Goal: Transaction & Acquisition: Download file/media

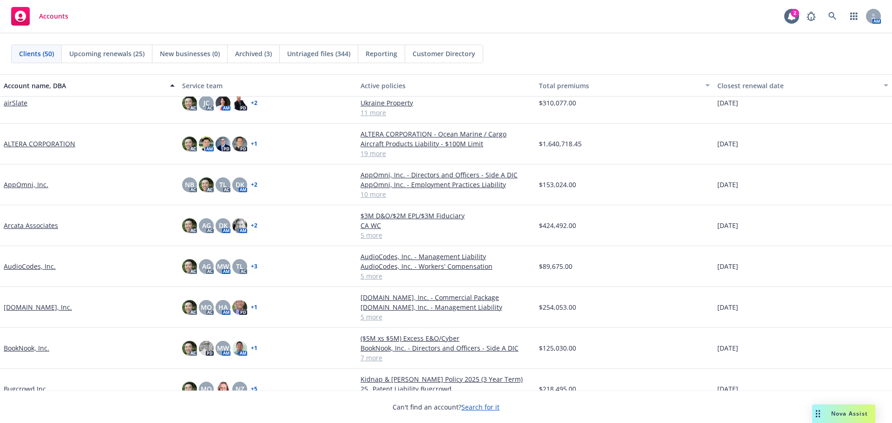
scroll to position [186, 0]
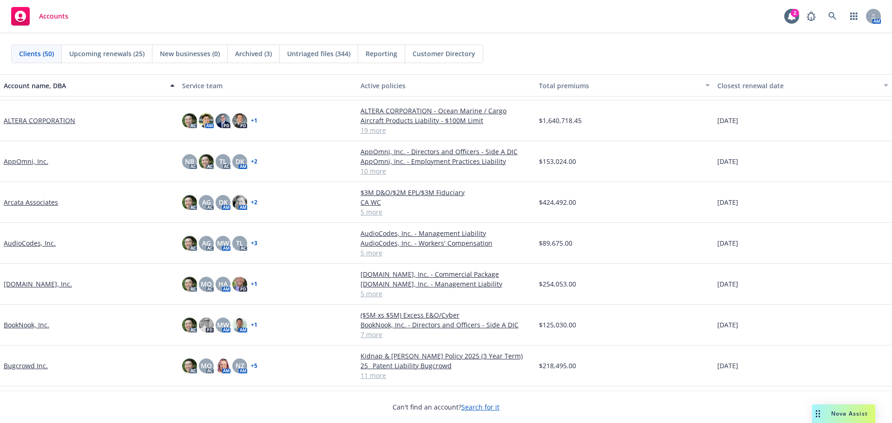
click at [40, 245] on link "AudioCodes, Inc." at bounding box center [30, 243] width 52 height 10
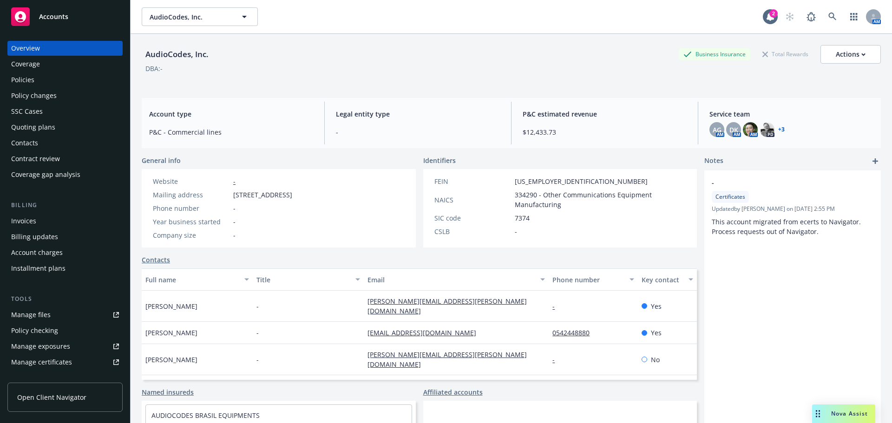
click at [11, 83] on div "Policies" at bounding box center [22, 80] width 23 height 15
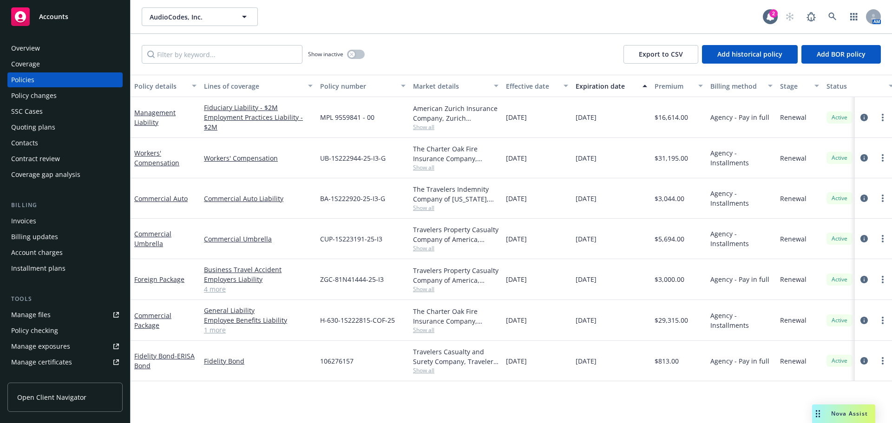
click at [265, 15] on div "AudioCodes, Inc. AudioCodes, Inc." at bounding box center [452, 16] width 621 height 19
click at [837, 14] on link at bounding box center [833, 16] width 19 height 19
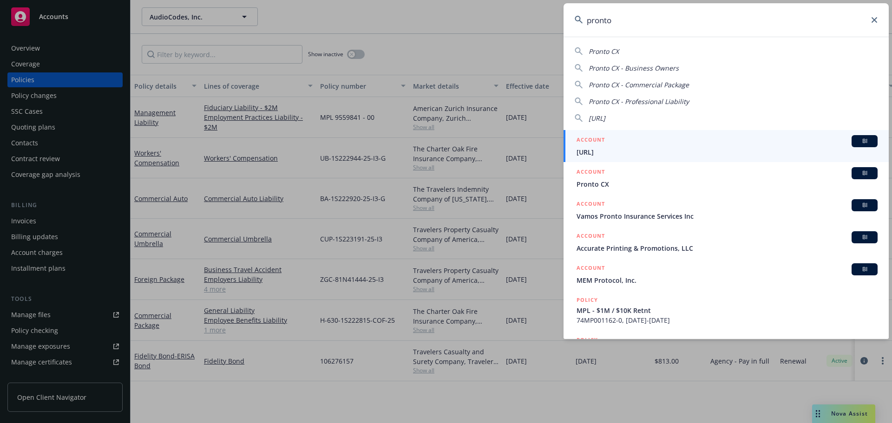
type input "pronto"
click at [740, 148] on span "Pronto.ai" at bounding box center [727, 152] width 301 height 10
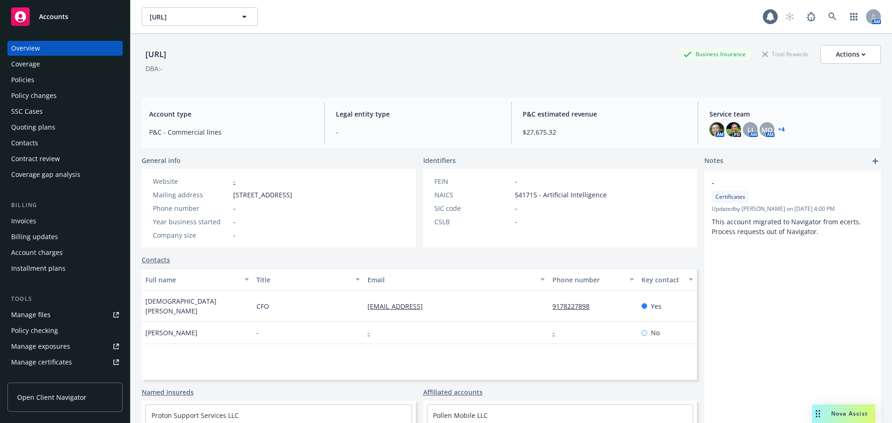
click at [60, 82] on div "Policies" at bounding box center [65, 80] width 108 height 15
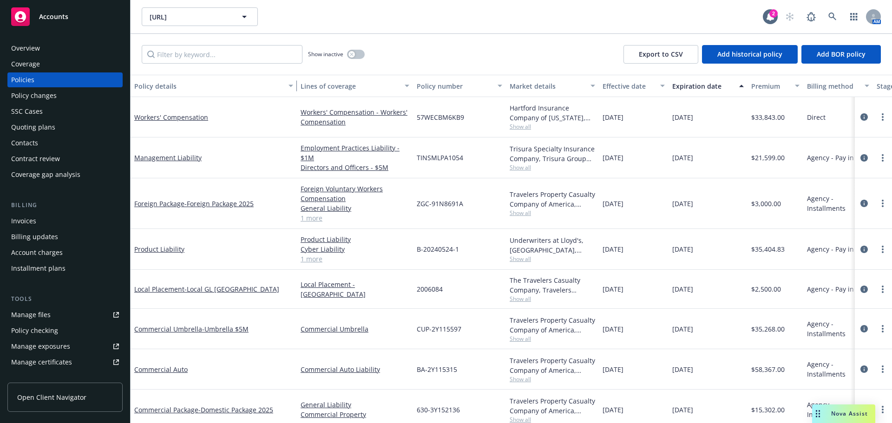
drag, startPoint x: 198, startPoint y: 82, endPoint x: 299, endPoint y: 96, distance: 101.4
click at [297, 96] on button "Policy details" at bounding box center [214, 86] width 166 height 22
click at [236, 205] on span "- Foreign Package 2025" at bounding box center [219, 203] width 69 height 9
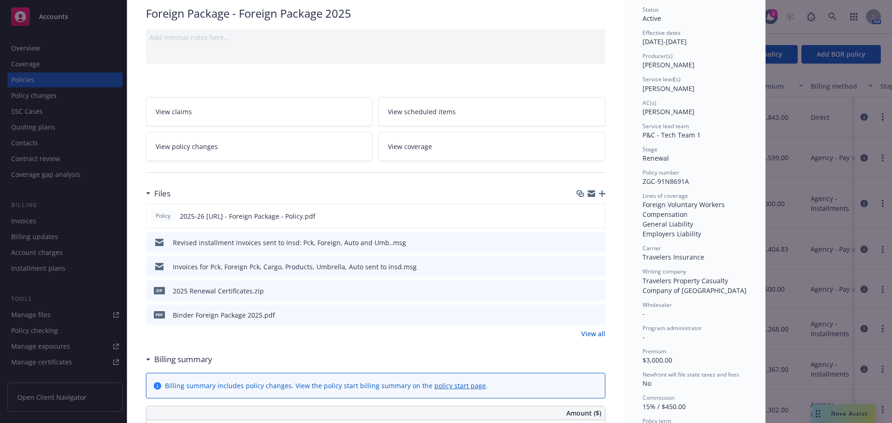
scroll to position [93, 0]
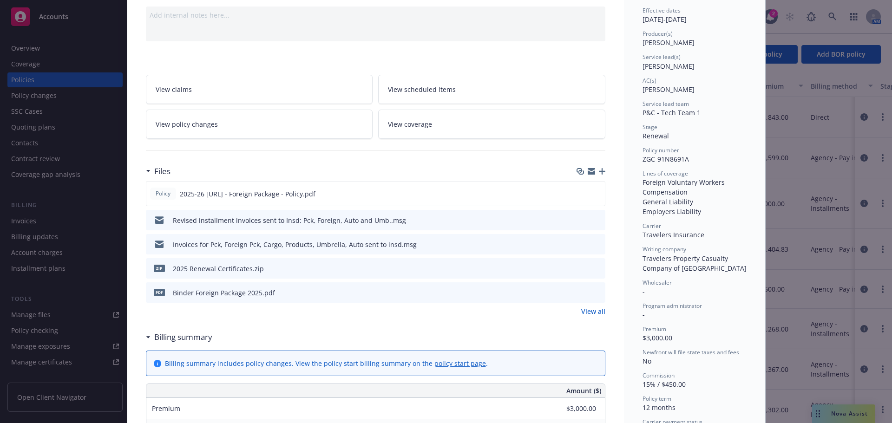
click at [598, 223] on button at bounding box center [598, 221] width 8 height 10
click at [598, 218] on button "preview file" at bounding box center [597, 220] width 10 height 8
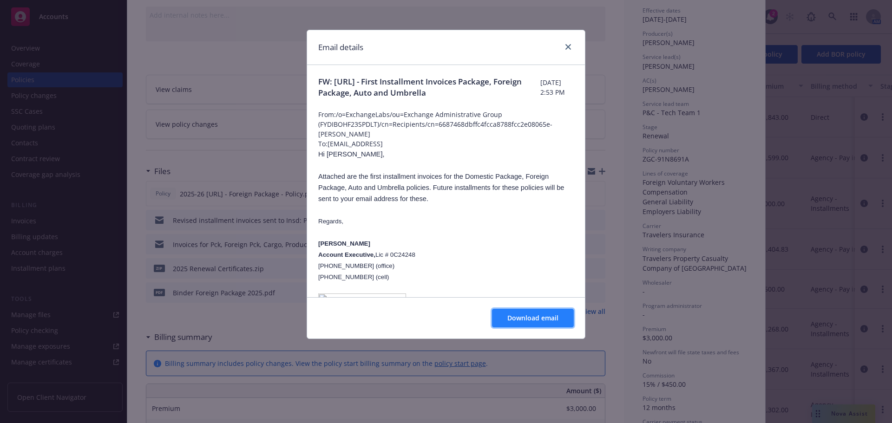
click at [527, 313] on button "Download email" at bounding box center [533, 318] width 82 height 19
click at [566, 49] on icon "close" at bounding box center [569, 47] width 6 height 6
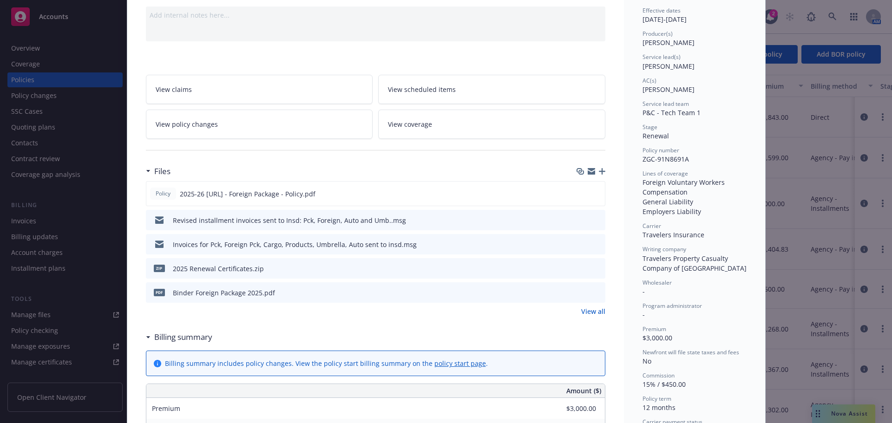
click at [668, 162] on span "ZGC-91N8691A" at bounding box center [666, 159] width 46 height 9
drag, startPoint x: 697, startPoint y: 157, endPoint x: 639, endPoint y: 160, distance: 57.7
click at [643, 160] on div "Policy number ZGC-91N8691A" at bounding box center [695, 155] width 104 height 18
copy span "ZGC-91N8691A"
click at [643, 203] on div "General Liability" at bounding box center [695, 202] width 104 height 10
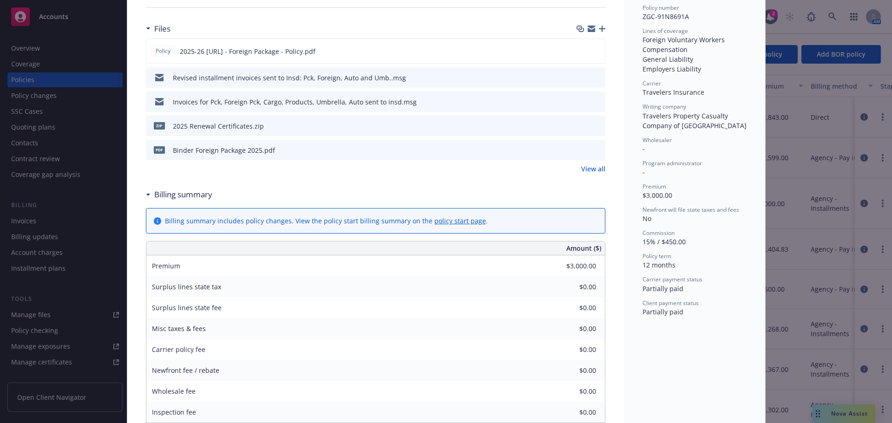
scroll to position [232, 0]
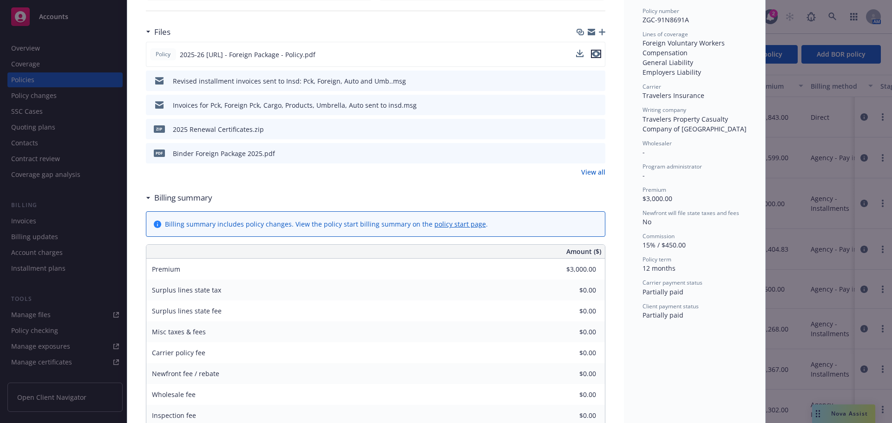
click at [593, 56] on icon "preview file" at bounding box center [596, 54] width 8 height 7
click at [579, 49] on div "Policy 2025-26 Pronto.ai - Foreign Package - Policy.pdf" at bounding box center [376, 54] width 460 height 25
click at [578, 53] on icon "download file" at bounding box center [581, 53] width 6 height 6
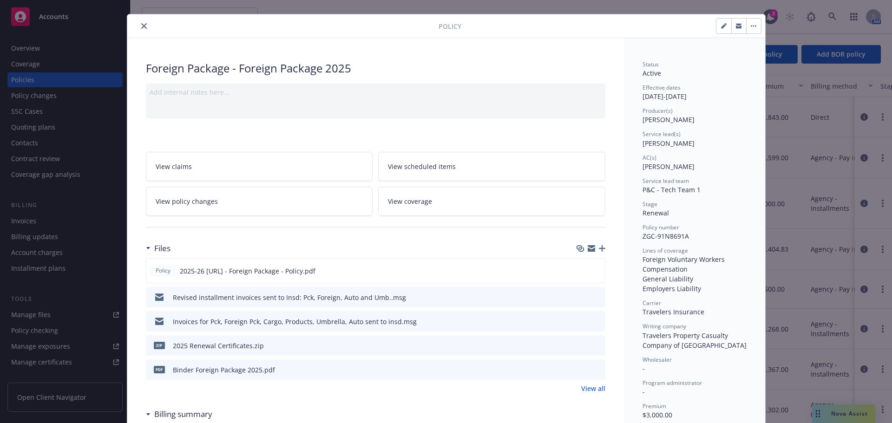
scroll to position [0, 0]
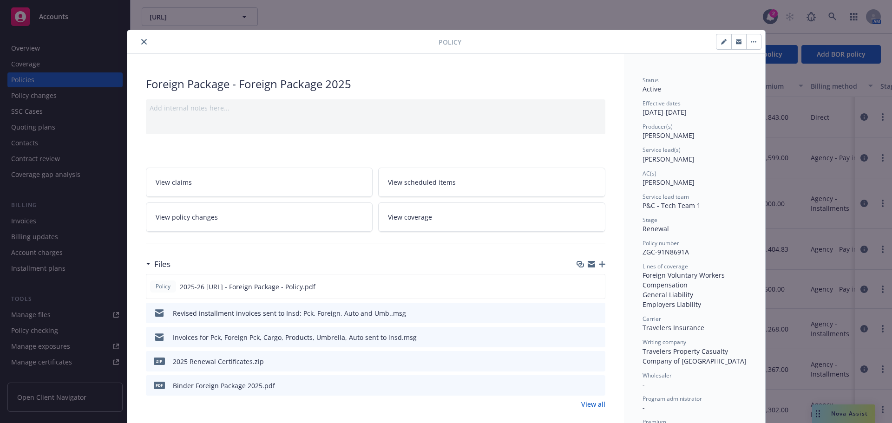
click at [143, 46] on button "close" at bounding box center [144, 41] width 11 height 11
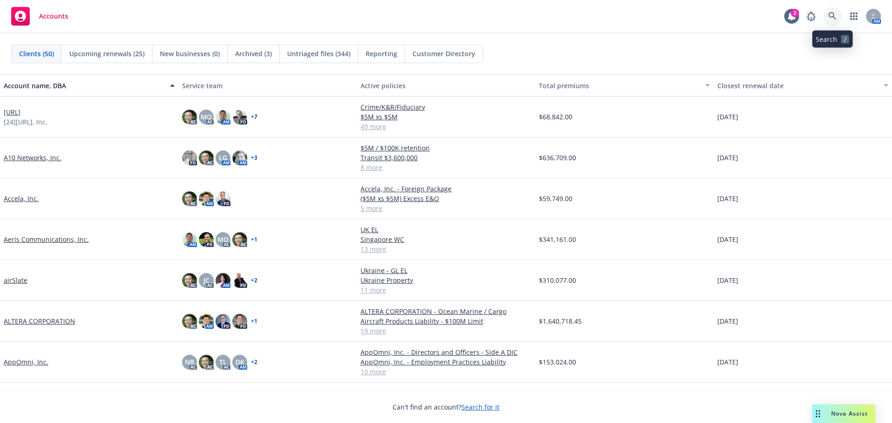
click at [827, 11] on link at bounding box center [833, 16] width 19 height 19
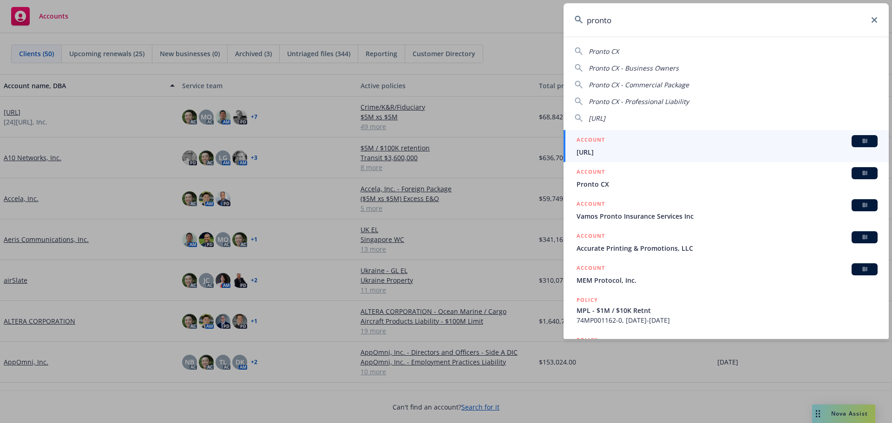
type input "pronto"
click at [741, 131] on link "ACCOUNT BI [URL]" at bounding box center [726, 146] width 325 height 32
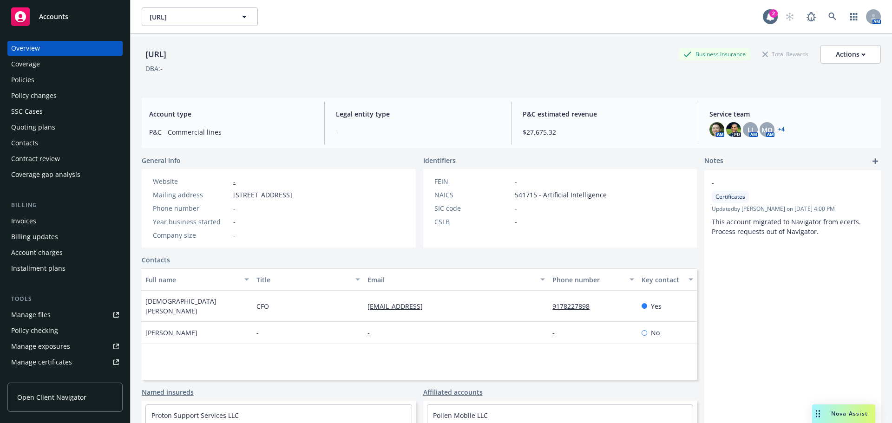
click at [51, 78] on div "Policies" at bounding box center [65, 80] width 108 height 15
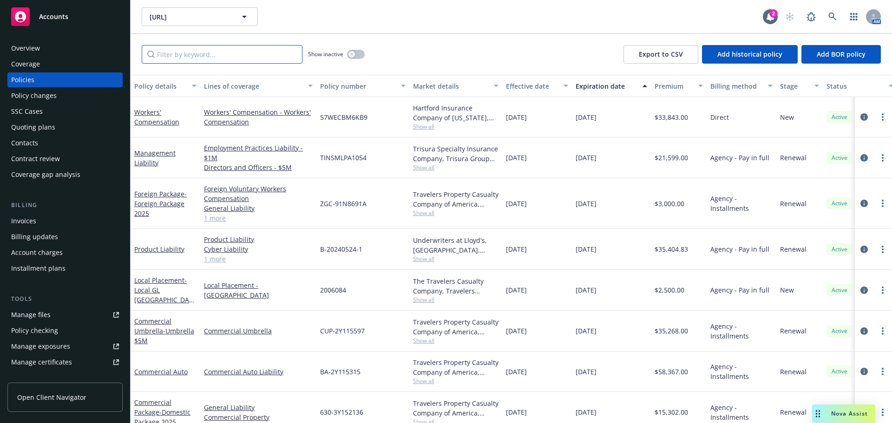
click at [233, 57] on input "Filter by keyword..." at bounding box center [222, 54] width 161 height 19
paste input "71N7822A"
type input "71N7822A"
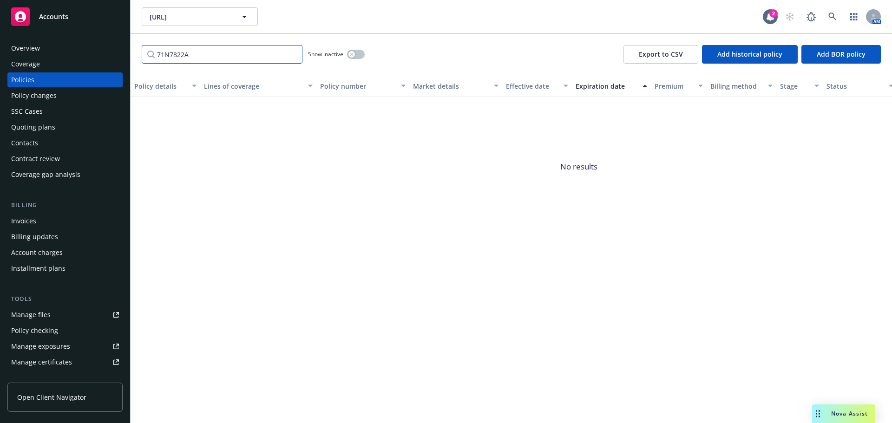
drag, startPoint x: 237, startPoint y: 55, endPoint x: 138, endPoint y: 57, distance: 98.6
click at [138, 57] on div "71N7822A Show inactive Export to CSV Add historical policy Add BOR policy" at bounding box center [512, 54] width 762 height 41
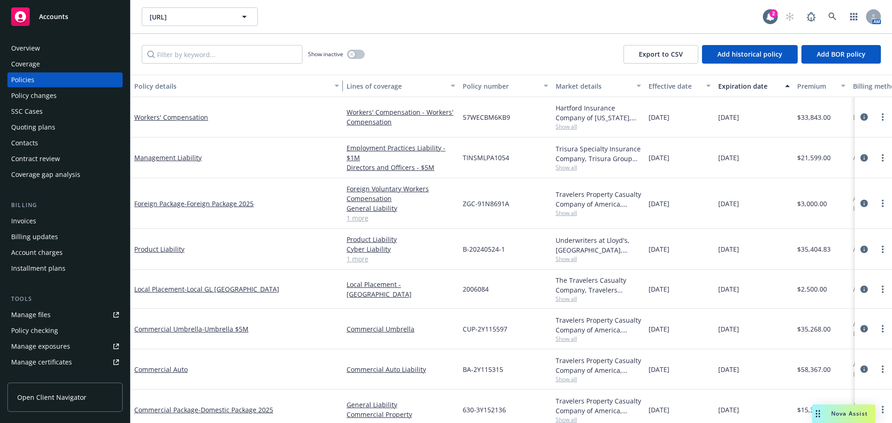
drag, startPoint x: 199, startPoint y: 88, endPoint x: 342, endPoint y: 100, distance: 143.2
click at [342, 100] on div "Policy details Lines of coverage Policy number Market details Effective date Ex…" at bounding box center [512, 249] width 762 height 349
click at [230, 205] on span "- Foreign Package 2025" at bounding box center [219, 203] width 69 height 9
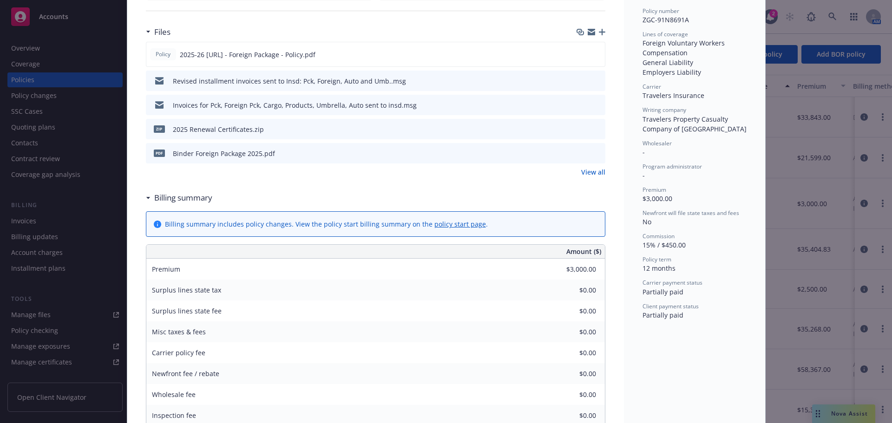
scroll to position [93, 0]
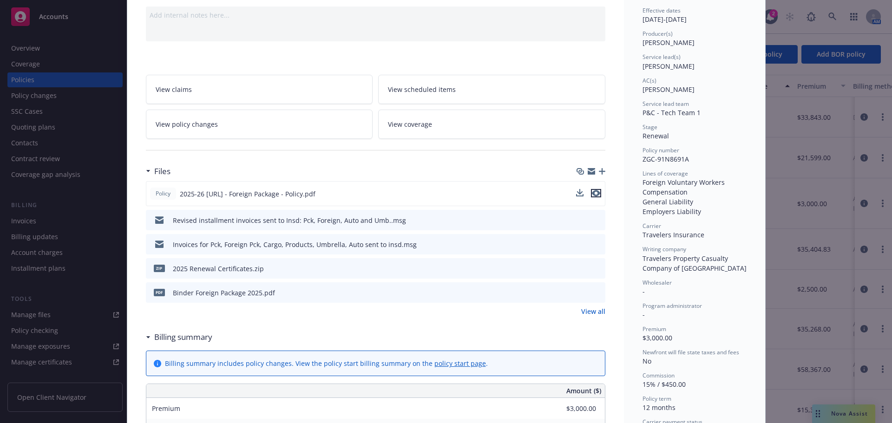
click at [593, 195] on icon "preview file" at bounding box center [596, 193] width 8 height 7
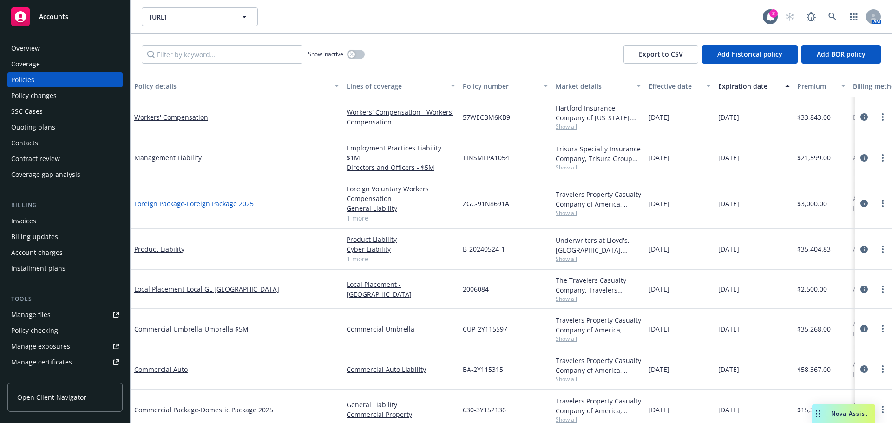
click at [217, 200] on span "- Foreign Package 2025" at bounding box center [219, 203] width 69 height 9
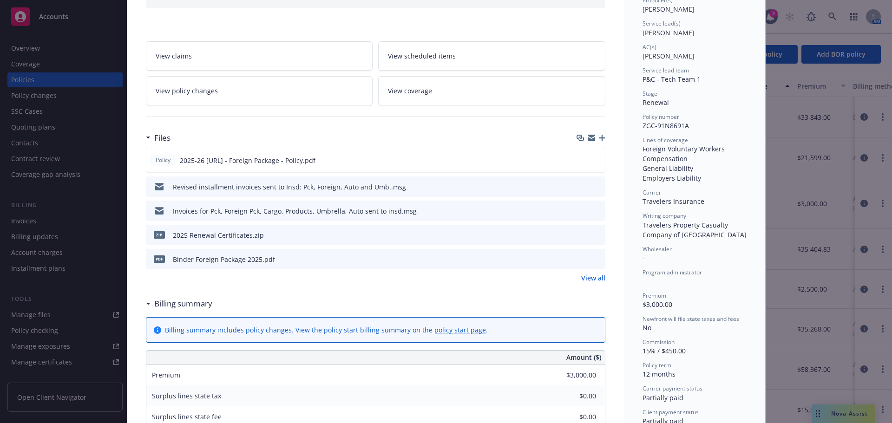
scroll to position [28, 0]
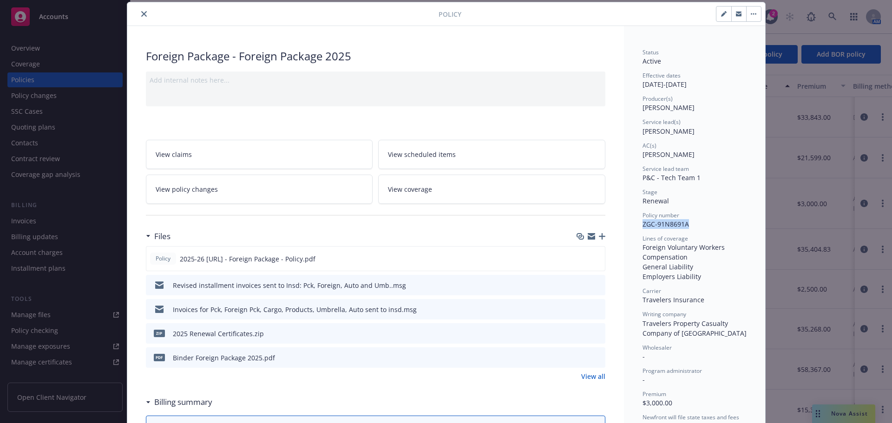
drag, startPoint x: 688, startPoint y: 226, endPoint x: 641, endPoint y: 227, distance: 47.4
click at [643, 227] on div "Policy number ZGC-91N8691A" at bounding box center [695, 220] width 104 height 18
copy span "ZGC-91N8691A"
click at [143, 11] on button "close" at bounding box center [144, 13] width 11 height 11
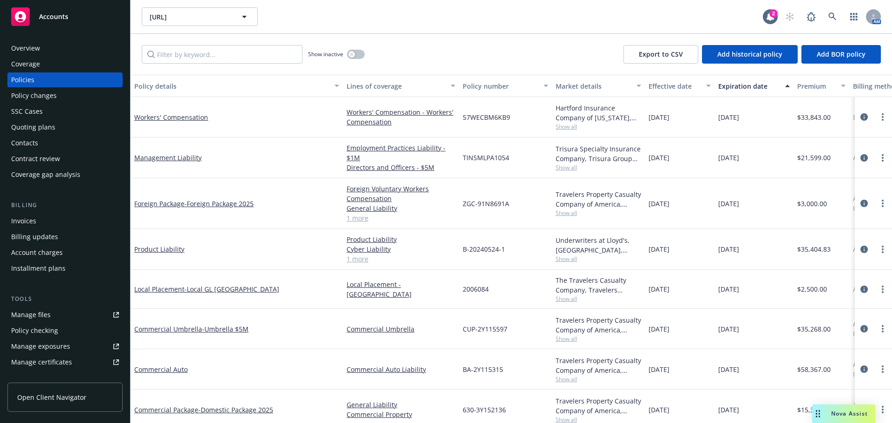
click at [85, 220] on div "Invoices" at bounding box center [65, 221] width 108 height 15
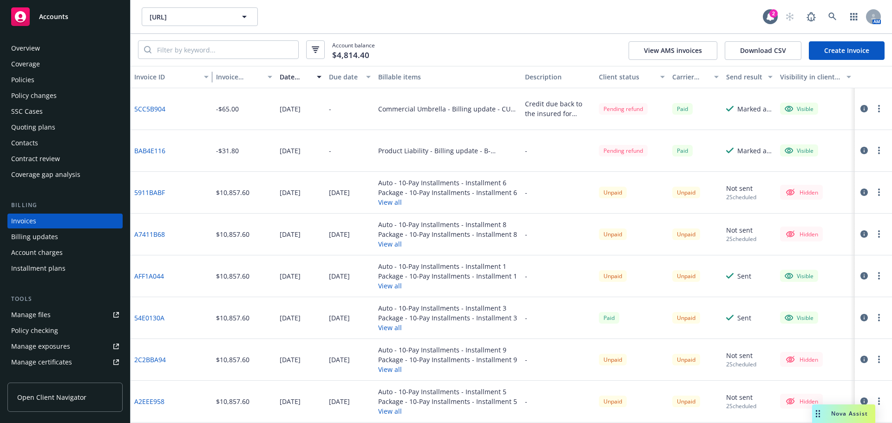
drag, startPoint x: 178, startPoint y: 76, endPoint x: 210, endPoint y: 81, distance: 32.4
click at [210, 81] on div "button" at bounding box center [207, 76] width 5 height 21
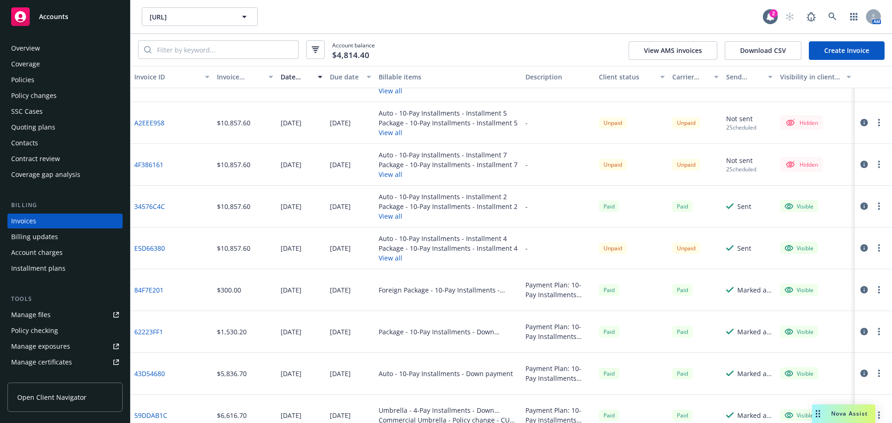
scroll to position [232, 0]
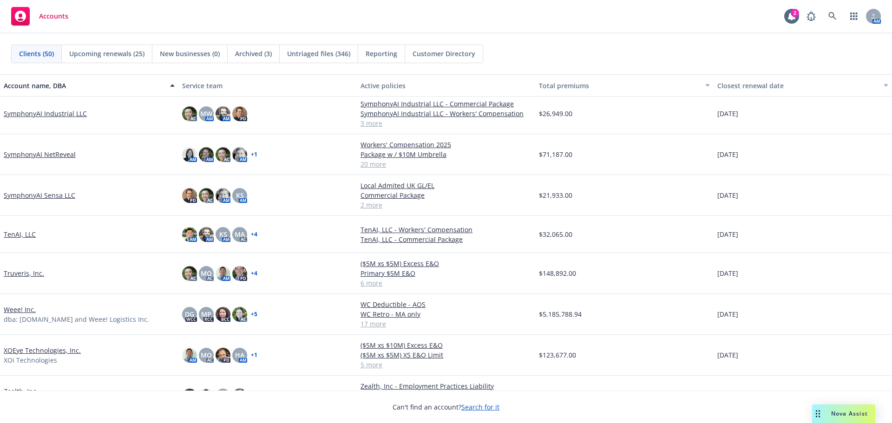
scroll to position [1595, 0]
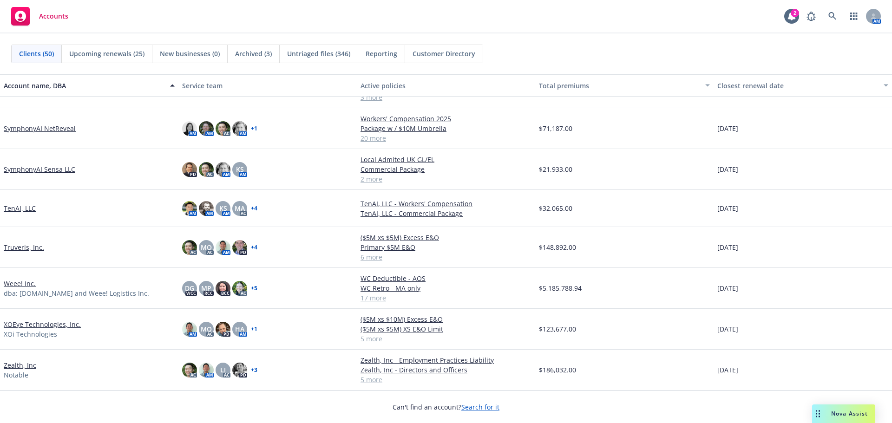
click at [21, 206] on link "TenAI, LLC" at bounding box center [20, 209] width 32 height 10
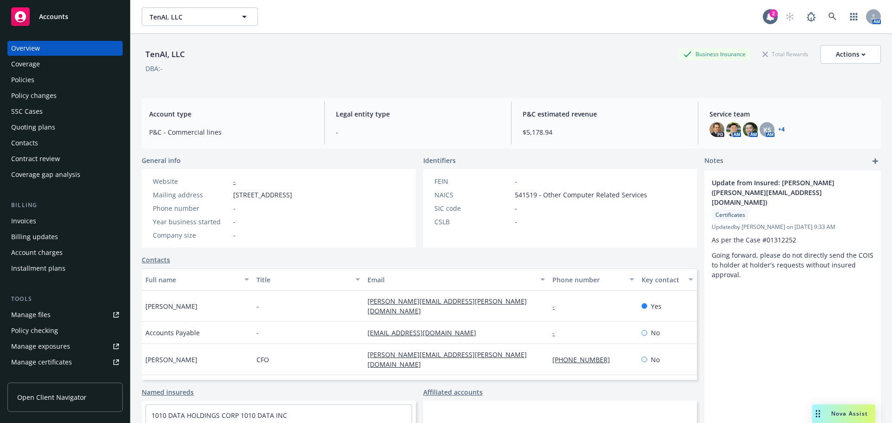
click at [70, 71] on div "Coverage" at bounding box center [65, 64] width 108 height 15
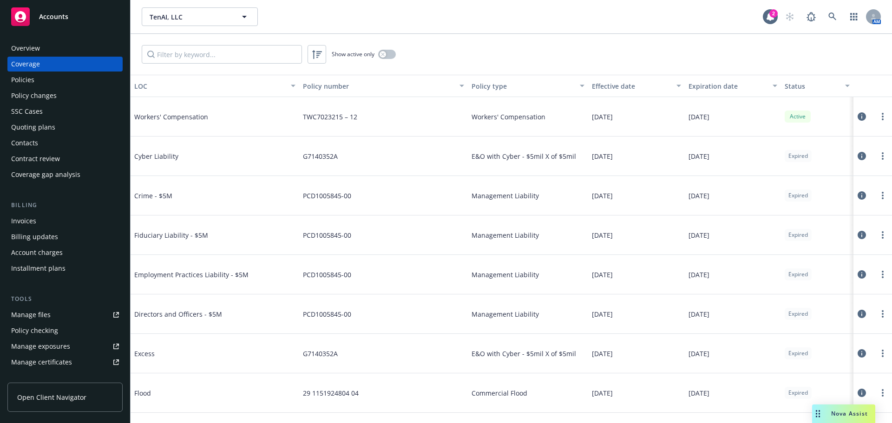
click at [64, 76] on div "Policies" at bounding box center [65, 80] width 108 height 15
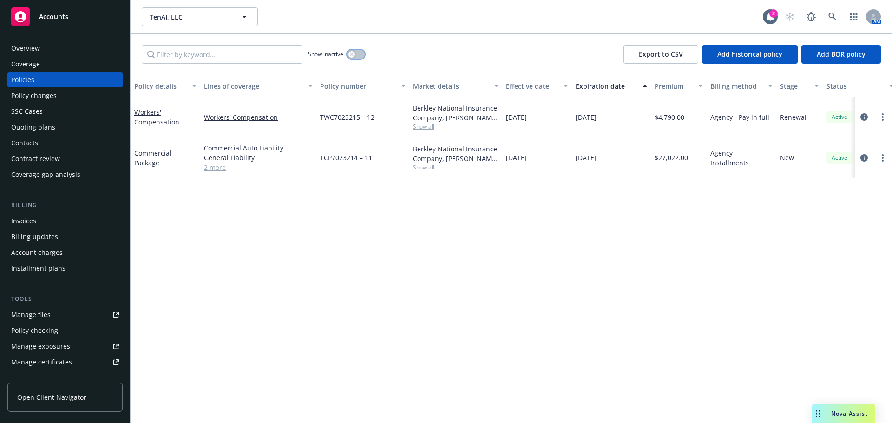
click at [350, 56] on icon "button" at bounding box center [351, 54] width 3 height 3
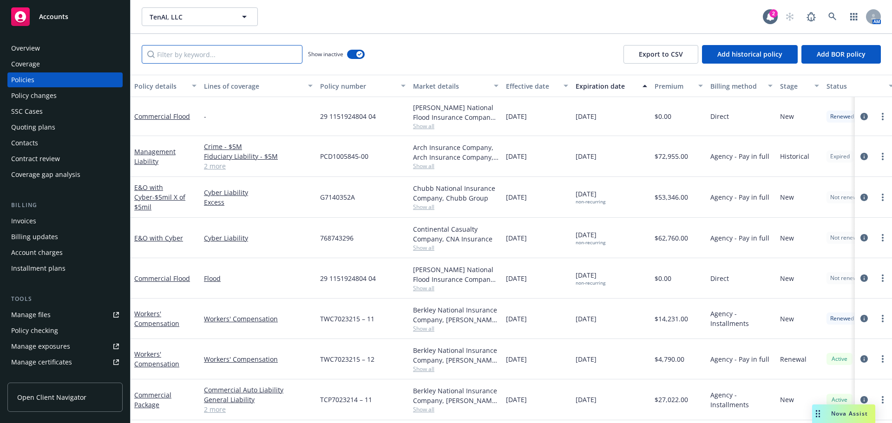
click at [217, 62] on input "Filter by keyword..." at bounding box center [222, 54] width 161 height 19
paste input "TWC 7023215-10"
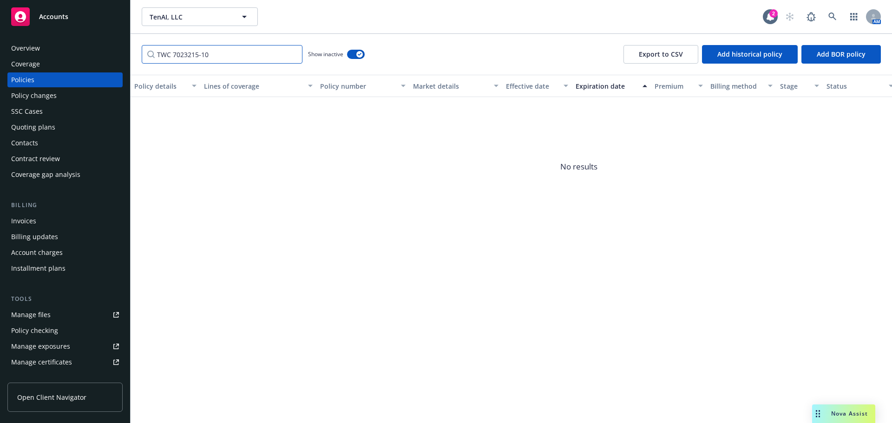
click at [199, 51] on input "TWC 7023215-10" at bounding box center [222, 54] width 161 height 19
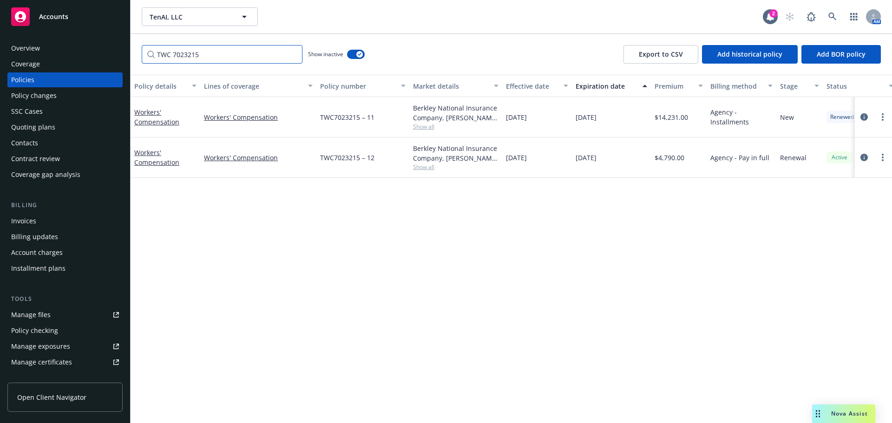
type input "TWC 7023215"
click at [162, 122] on link "Workers' Compensation" at bounding box center [156, 117] width 45 height 19
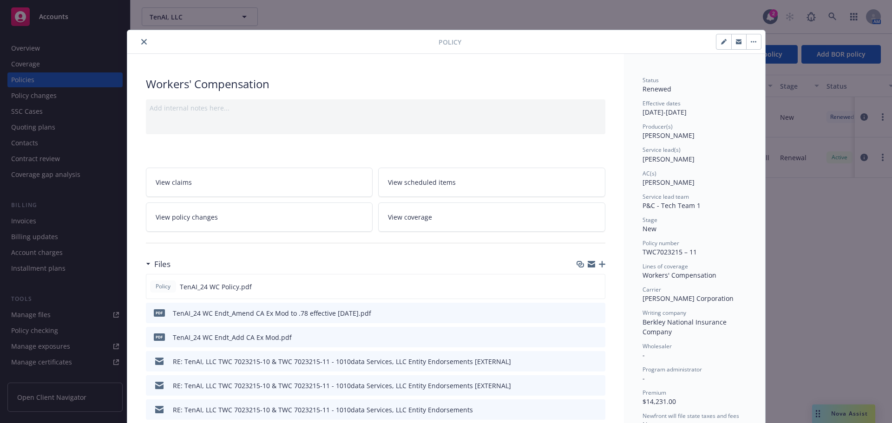
click at [144, 43] on button "close" at bounding box center [144, 41] width 11 height 11
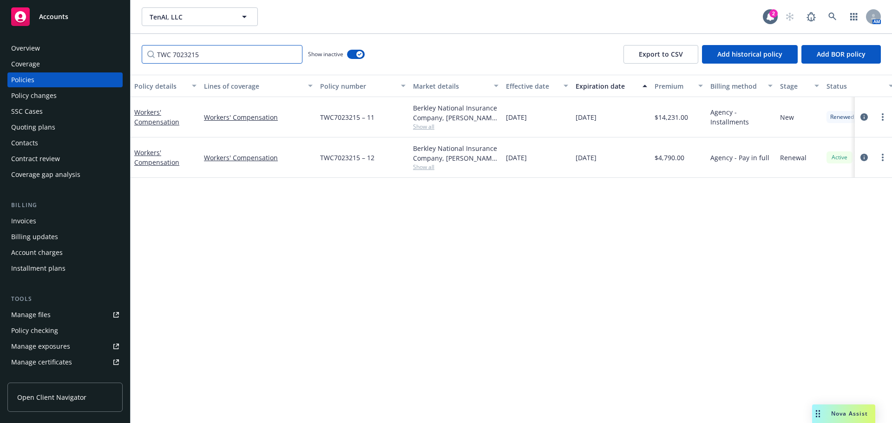
click at [291, 56] on input "TWC 7023215" at bounding box center [222, 54] width 161 height 19
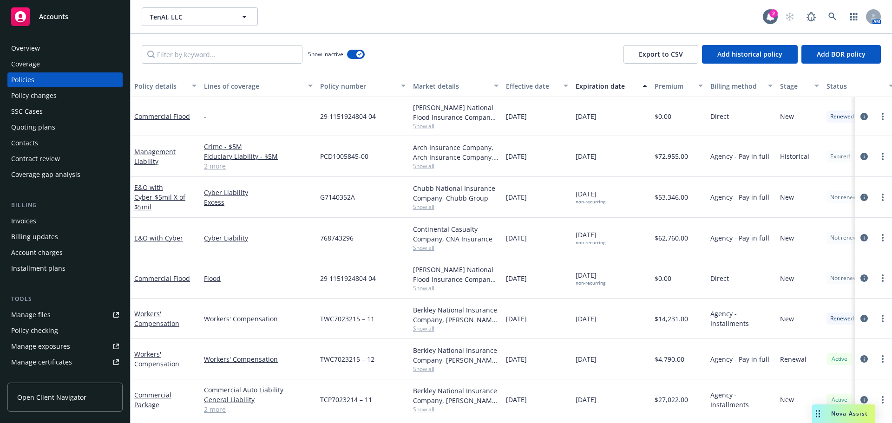
scroll to position [4, 0]
click at [191, 309] on div "Workers' Compensation" at bounding box center [165, 319] width 62 height 20
click at [876, 180] on div at bounding box center [873, 197] width 37 height 41
click at [72, 118] on div "SSC Cases" at bounding box center [65, 111] width 108 height 15
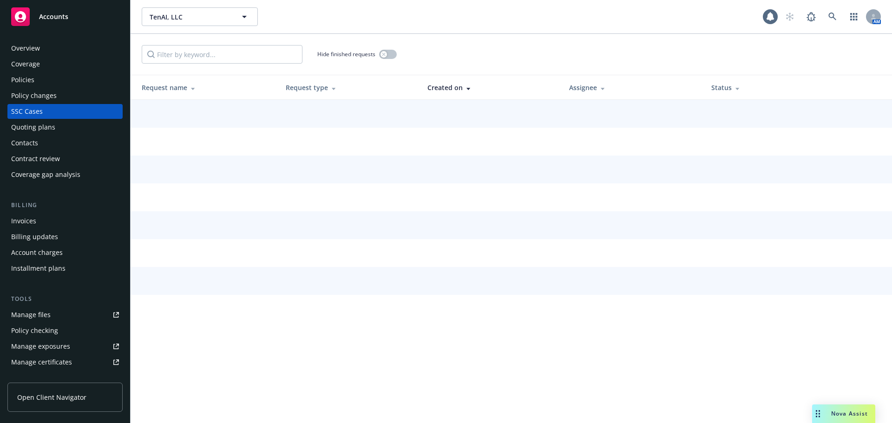
click at [58, 135] on div "Overview Coverage Policies Policy changes SSC Cases Quoting plans Contacts Cont…" at bounding box center [64, 111] width 115 height 141
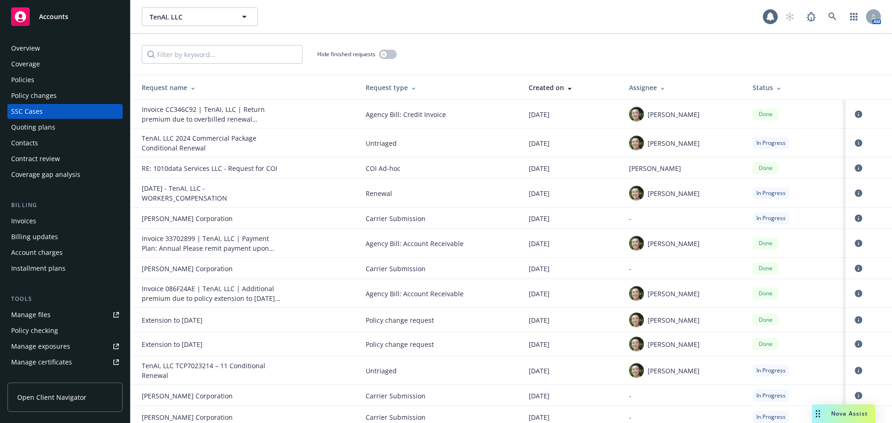
click at [69, 124] on div "Quoting plans" at bounding box center [65, 127] width 108 height 15
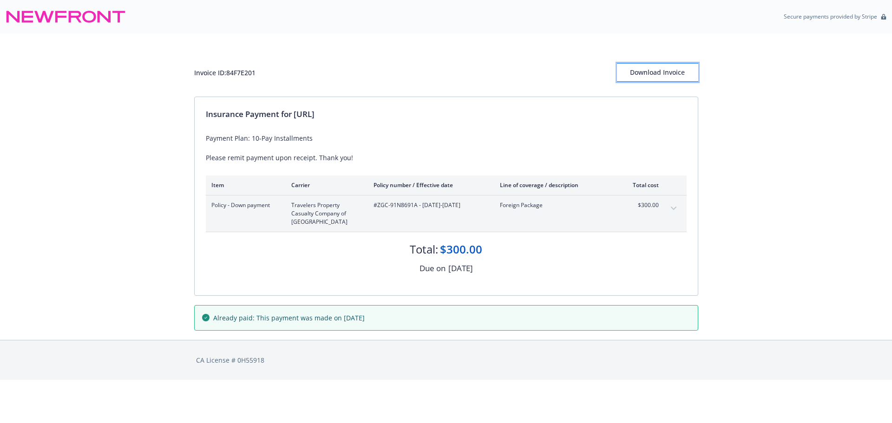
click at [670, 76] on div "Download Invoice" at bounding box center [657, 73] width 81 height 18
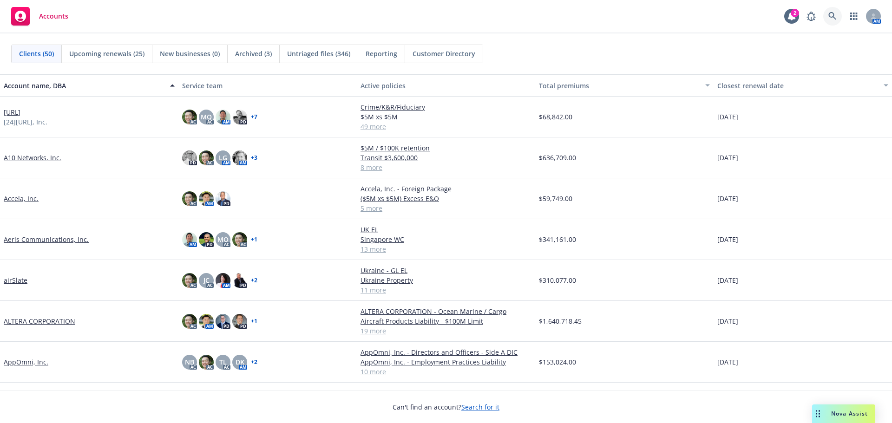
click at [832, 13] on icon at bounding box center [833, 16] width 8 height 8
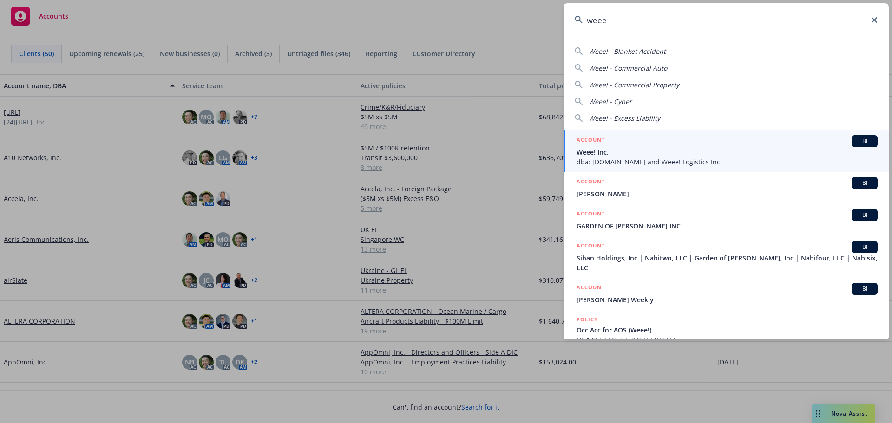
type input "weee"
click at [642, 142] on div "ACCOUNT BI" at bounding box center [727, 141] width 301 height 12
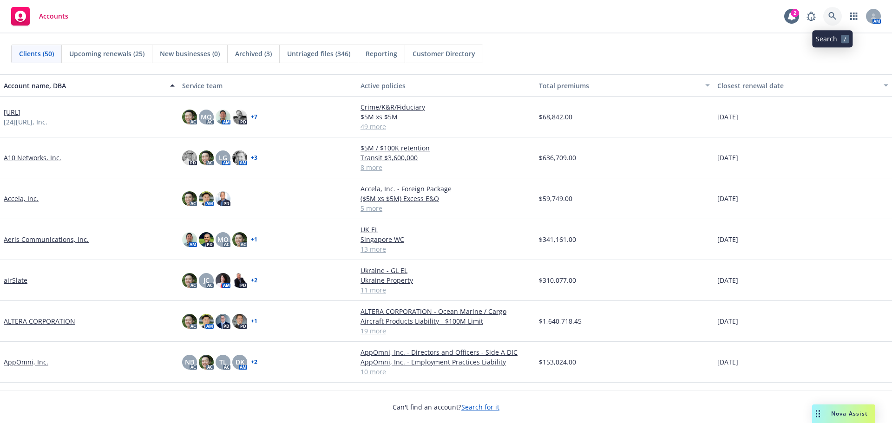
click at [832, 18] on icon at bounding box center [833, 16] width 8 height 8
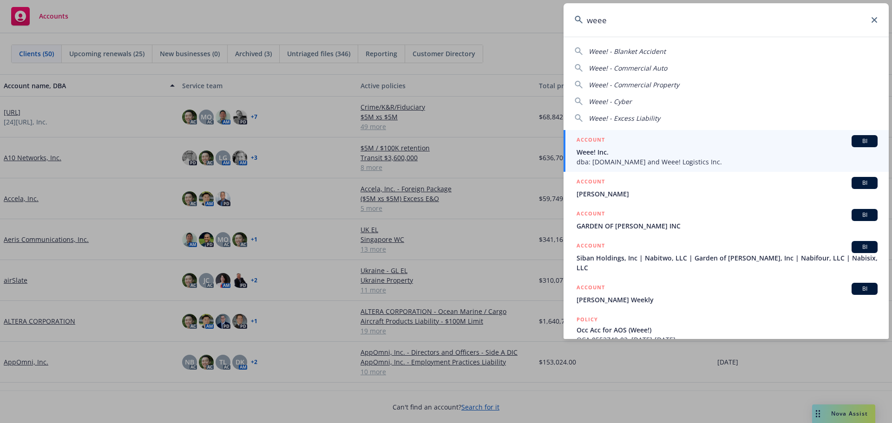
type input "weee"
click at [720, 141] on div "ACCOUNT BI" at bounding box center [727, 141] width 301 height 12
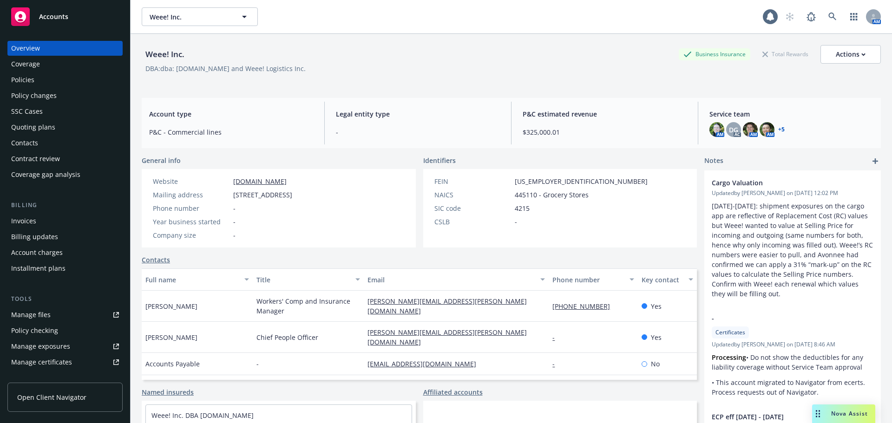
click at [67, 85] on div "Policies" at bounding box center [65, 80] width 108 height 15
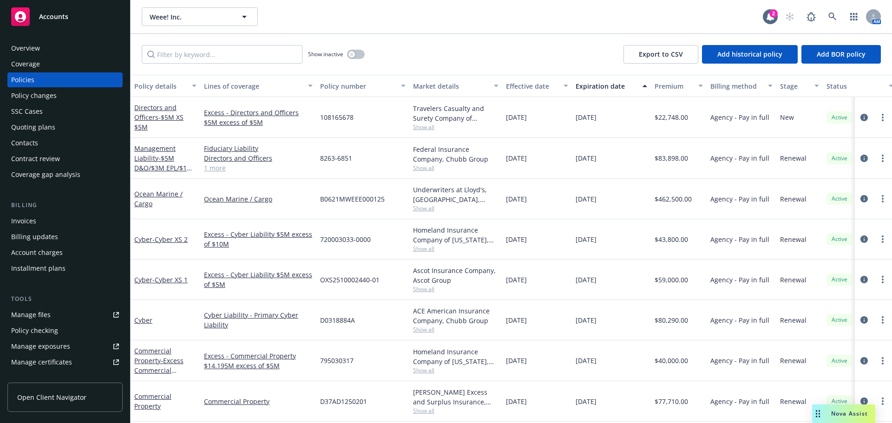
click at [55, 217] on div "Invoices" at bounding box center [65, 221] width 108 height 15
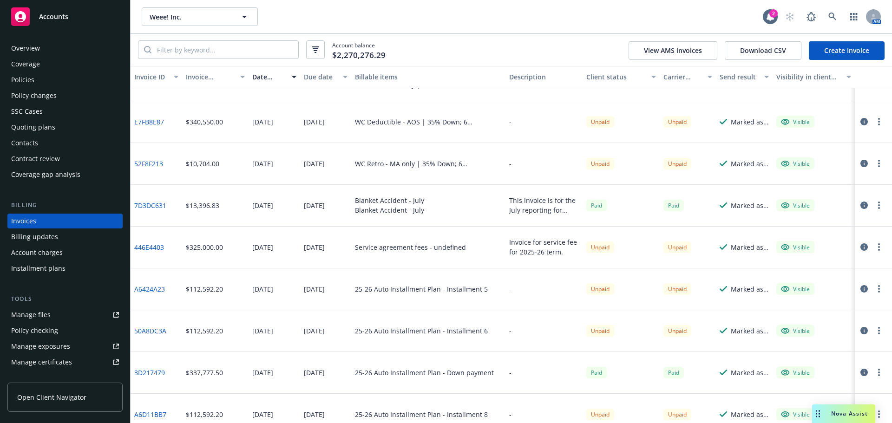
scroll to position [93, 0]
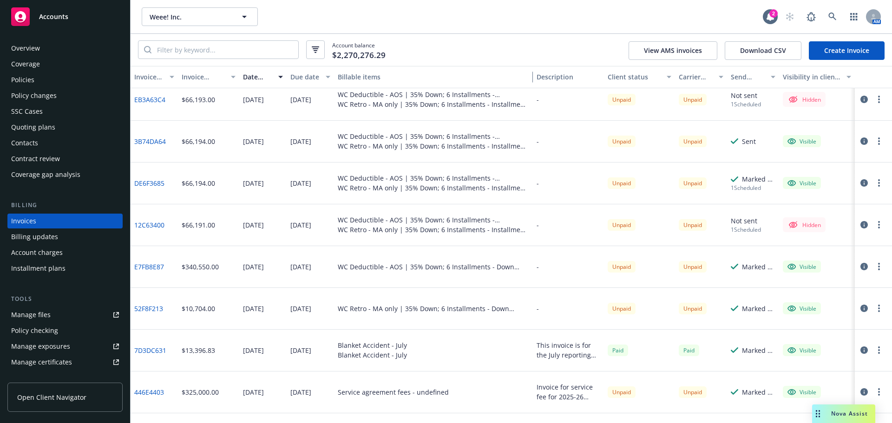
drag, startPoint x: 502, startPoint y: 79, endPoint x: 560, endPoint y: 80, distance: 57.7
click at [560, 80] on div "Invoice ID Invoice amount Date issued Due date Billable items Description Clien…" at bounding box center [512, 77] width 762 height 22
click at [154, 264] on link "E7FB8E87" at bounding box center [149, 267] width 30 height 10
click at [159, 309] on link "52F8F213" at bounding box center [148, 309] width 29 height 10
click at [439, 317] on div "WC Retro - MA only | 35% Down; 6 Installments - Down payment" at bounding box center [434, 309] width 200 height 42
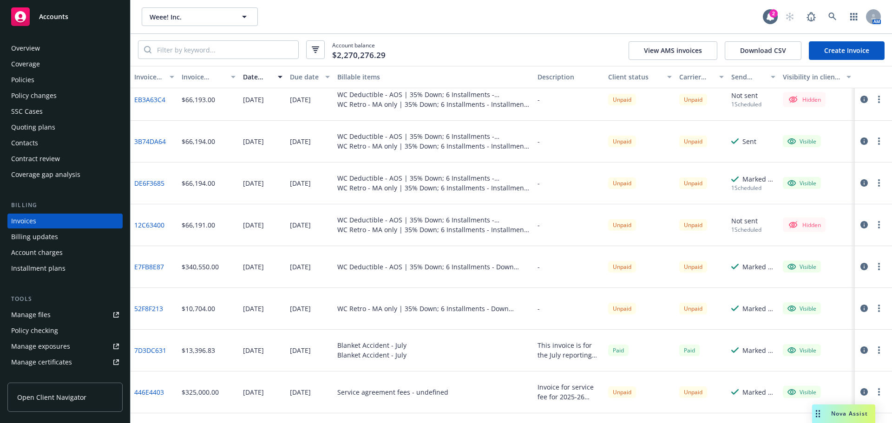
click at [439, 317] on div "WC Retro - MA only | 35% Down; 6 Installments - Down payment" at bounding box center [434, 309] width 200 height 42
click at [513, 317] on div "WC Retro - MA only | 35% Down; 6 Installments - Down payment" at bounding box center [434, 309] width 200 height 42
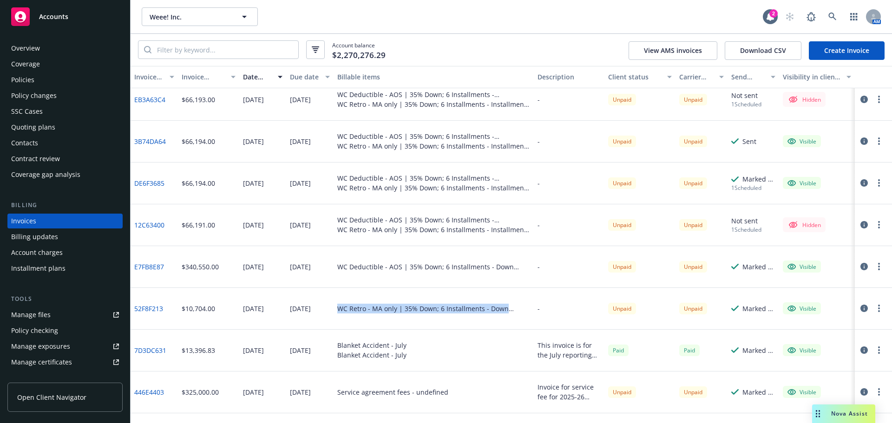
click at [874, 313] on button "button" at bounding box center [879, 308] width 11 height 11
click at [867, 324] on div at bounding box center [873, 309] width 37 height 42
click at [140, 20] on div "Weee! Inc. Weee! Inc. 2 AM" at bounding box center [512, 16] width 762 height 33
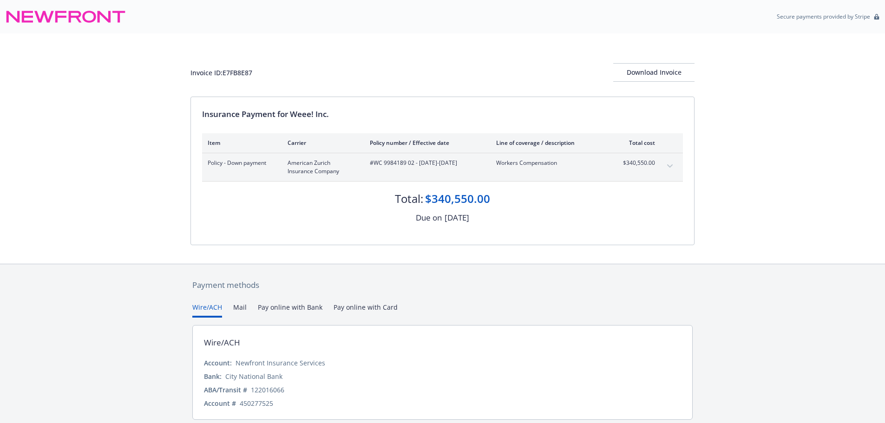
click at [666, 169] on button "expand content" at bounding box center [670, 166] width 15 height 15
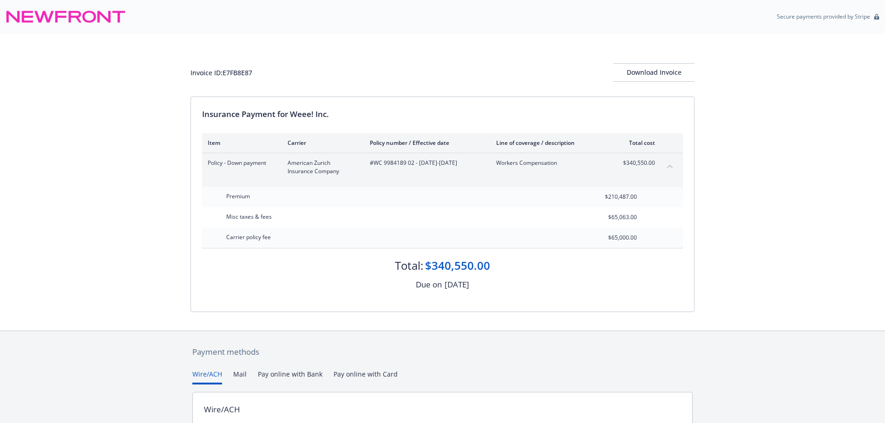
click at [99, 206] on div "Invoice ID: E7FB8E87 Download Invoice Insurance Payment for Weee! Inc. Item Car…" at bounding box center [442, 181] width 885 height 297
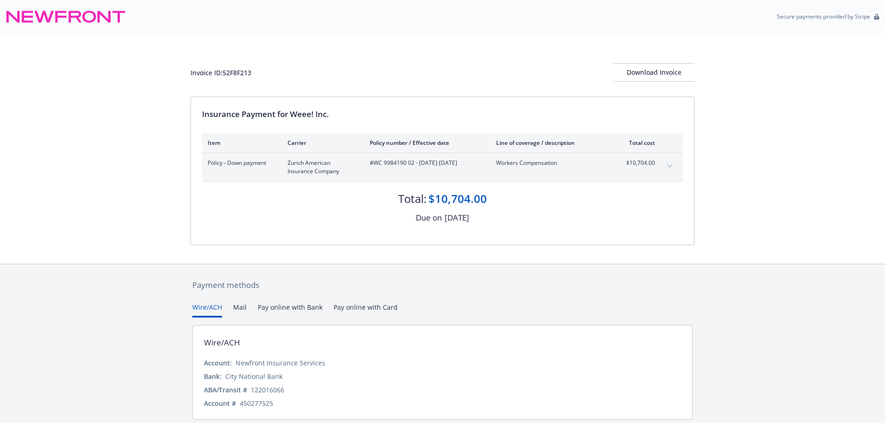
click at [670, 169] on button "expand content" at bounding box center [670, 166] width 15 height 15
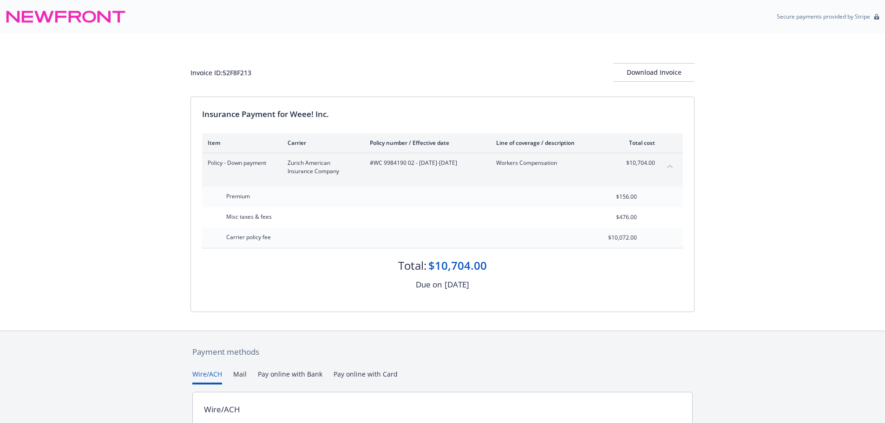
click at [235, 230] on div "Carrier policy fee" at bounding box center [249, 237] width 56 height 19
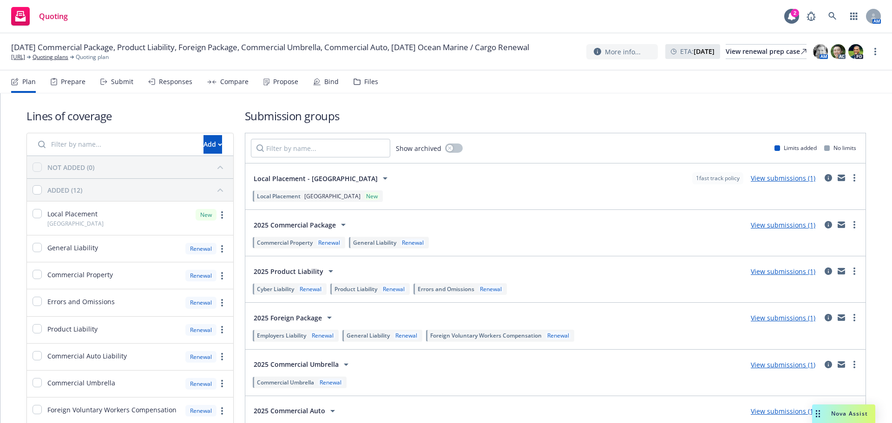
click at [355, 96] on div "Lines of coverage Add NOT ADDED (0) ADDED (12) Local Placement [GEOGRAPHIC_DATA…" at bounding box center [446, 320] width 840 height 455
click at [360, 88] on div "Files" at bounding box center [366, 82] width 25 height 22
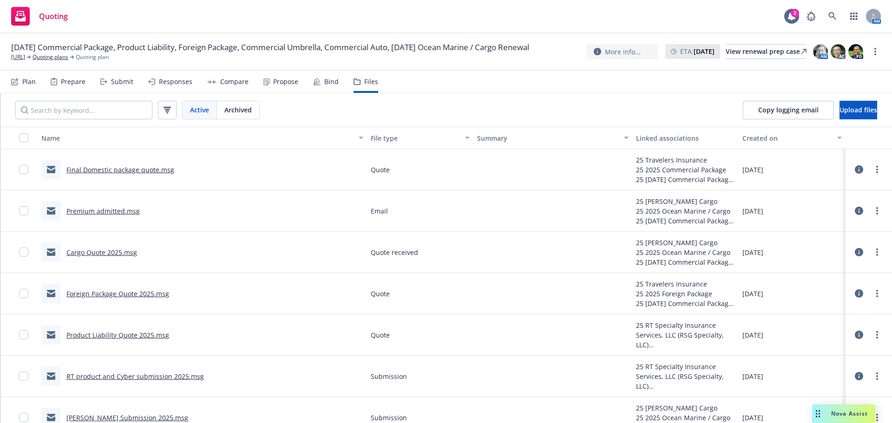
click at [134, 174] on link "Final Domestic package quote.msg" at bounding box center [120, 169] width 108 height 9
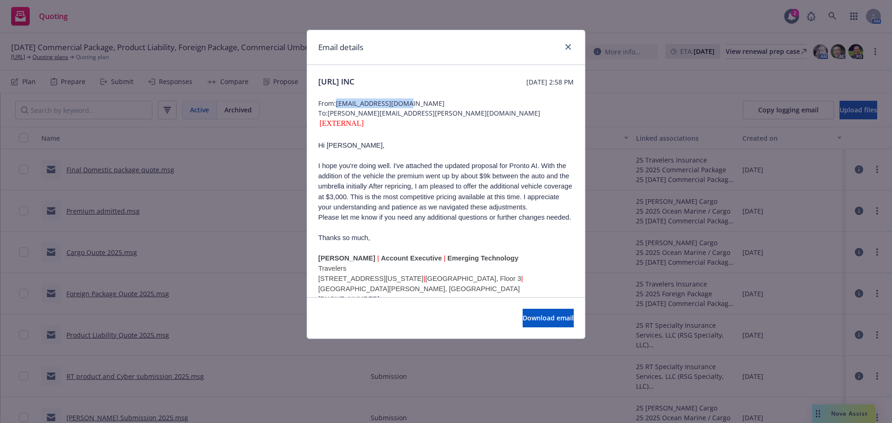
drag, startPoint x: 412, startPoint y: 104, endPoint x: 339, endPoint y: 102, distance: 73.0
click at [339, 102] on span "From: LTHUNE@travelers.com" at bounding box center [446, 104] width 256 height 10
copy span "LTHUNE@travelers.com"
click at [565, 46] on link "close" at bounding box center [568, 46] width 11 height 11
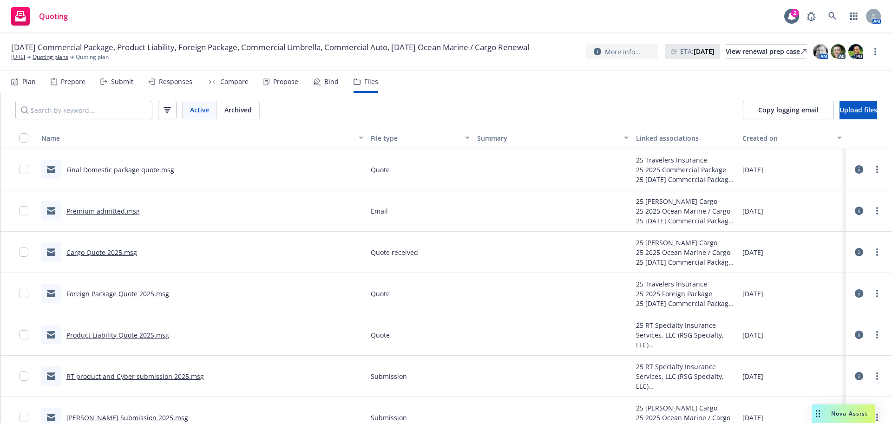
drag, startPoint x: 3, startPoint y: 64, endPoint x: 35, endPoint y: 63, distance: 32.1
click at [35, 63] on div "05/21/25 Commercial Package, Product Liability, Foreign Package, Commercial Umb…" at bounding box center [446, 51] width 892 height 37
copy link "[URL]"
click at [139, 170] on link "Final Domestic package quote.msg" at bounding box center [120, 169] width 108 height 9
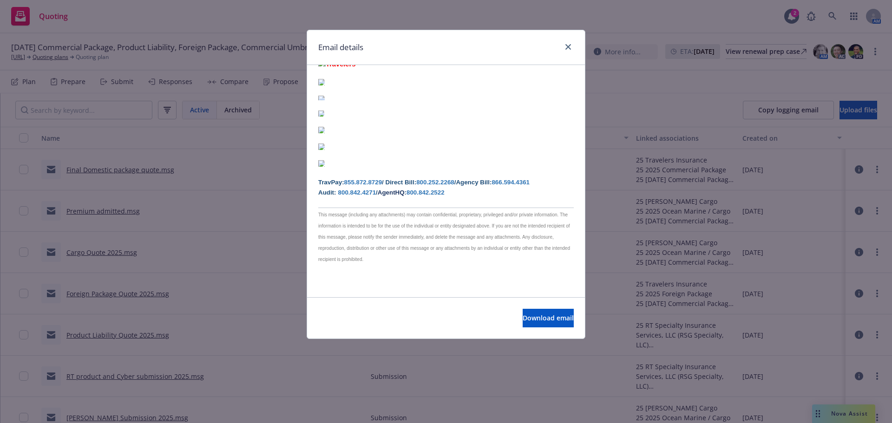
scroll to position [13, 0]
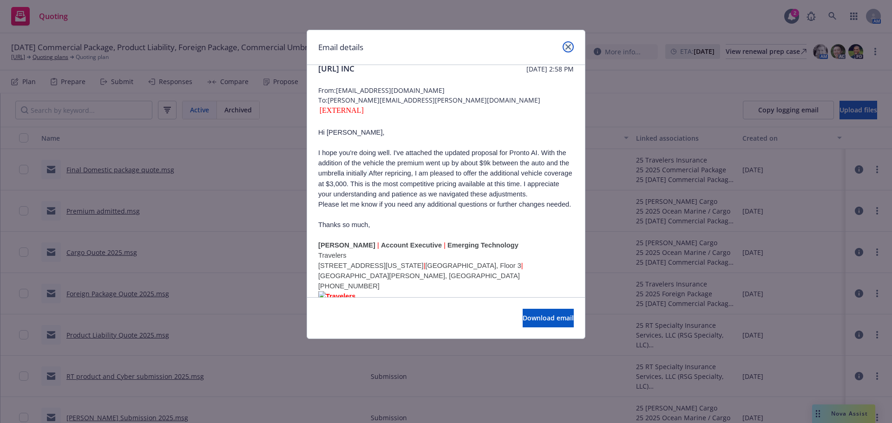
click at [568, 42] on link "close" at bounding box center [568, 46] width 11 height 11
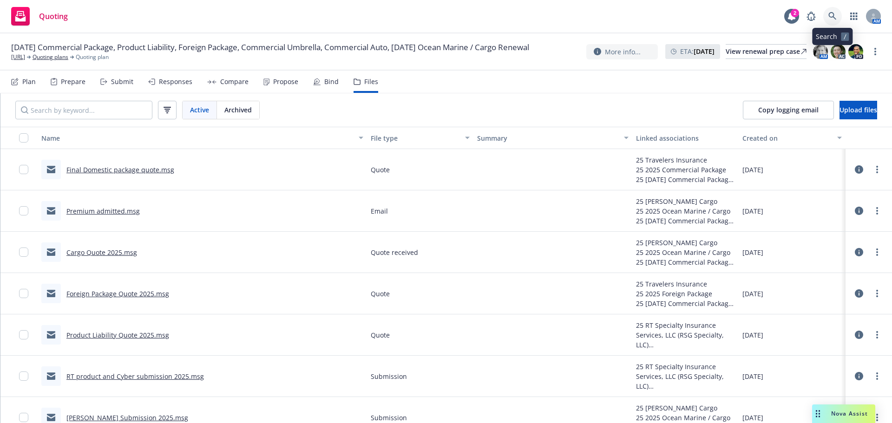
click at [837, 22] on link at bounding box center [833, 16] width 19 height 19
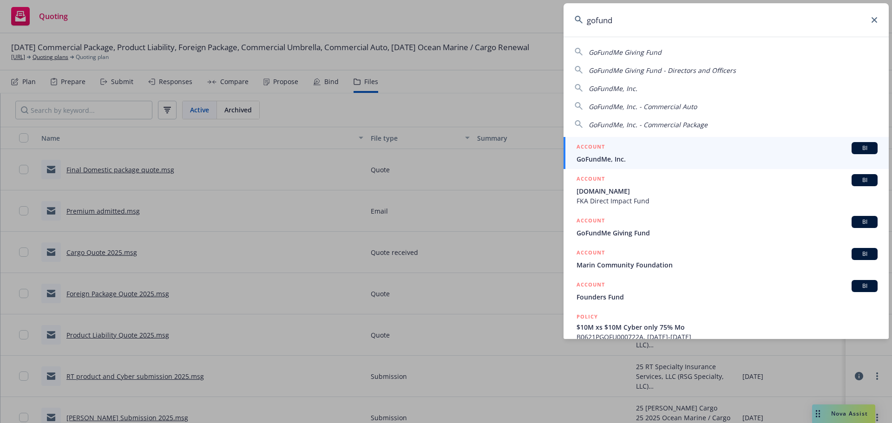
type input "gofund"
click at [701, 154] on div "ACCOUNT BI" at bounding box center [727, 148] width 301 height 12
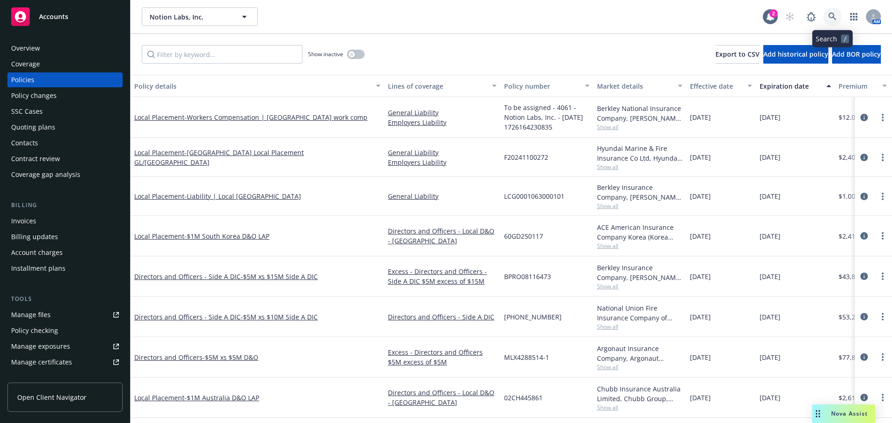
scroll to position [139, 0]
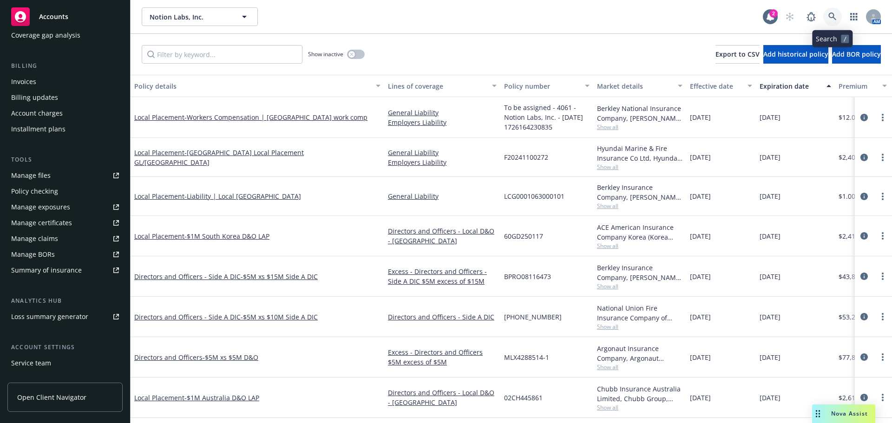
click at [829, 20] on icon at bounding box center [833, 17] width 8 height 8
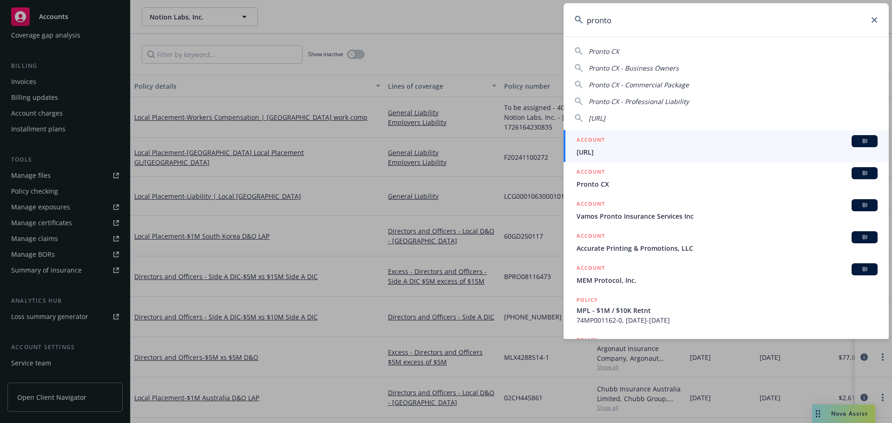
type input "pronto"
click at [852, 145] on div "BI" at bounding box center [865, 141] width 26 height 12
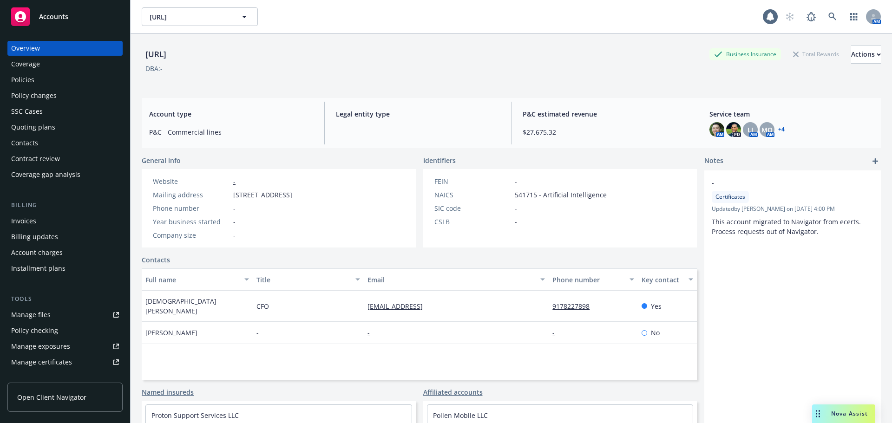
click at [76, 83] on div "Policies" at bounding box center [65, 80] width 108 height 15
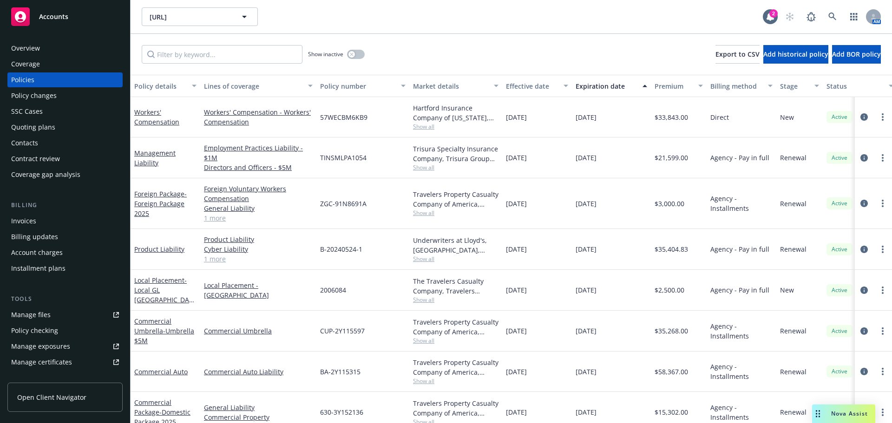
click at [883, 144] on div at bounding box center [873, 158] width 37 height 41
click at [354, 205] on span "ZGC-91N8691A" at bounding box center [343, 204] width 46 height 10
click at [364, 204] on span "ZGC-91N8691A" at bounding box center [343, 204] width 46 height 10
drag, startPoint x: 368, startPoint y: 201, endPoint x: 320, endPoint y: 206, distance: 48.1
click at [320, 206] on div "ZGC-91N8691A" at bounding box center [363, 203] width 93 height 51
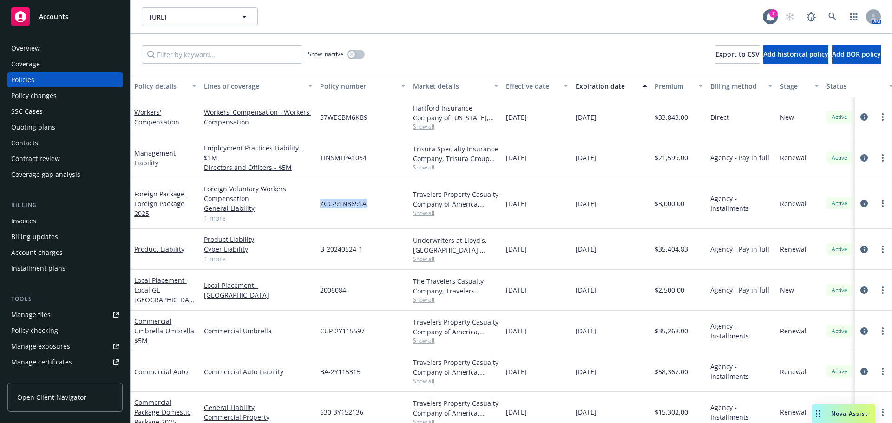
copy span "ZGC-91N8691A"
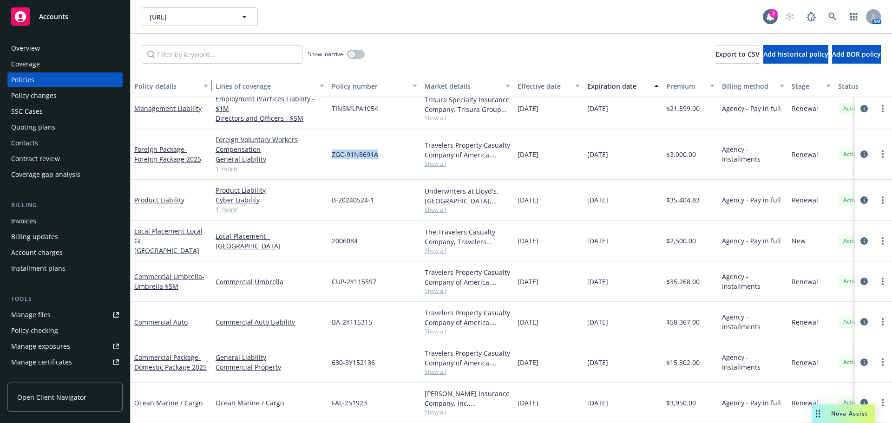
scroll to position [54, 0]
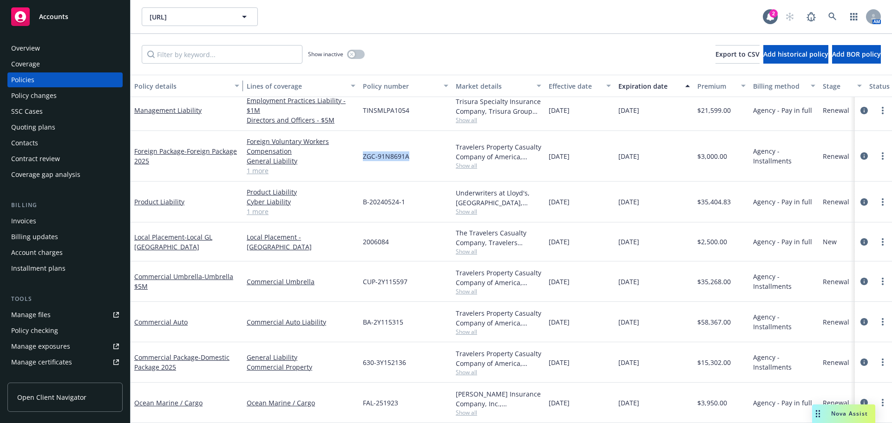
drag, startPoint x: 198, startPoint y: 87, endPoint x: 241, endPoint y: 89, distance: 42.8
click at [241, 89] on div "button" at bounding box center [238, 85] width 5 height 21
click at [162, 318] on link "Commercial Auto" at bounding box center [160, 322] width 53 height 9
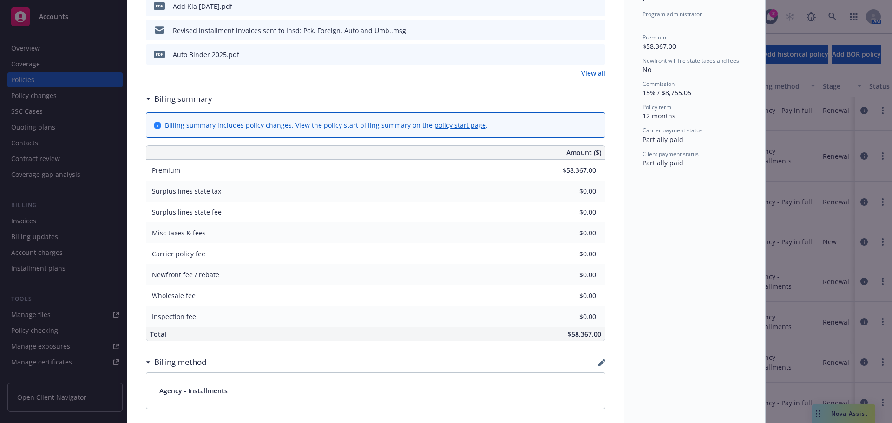
scroll to position [325, 0]
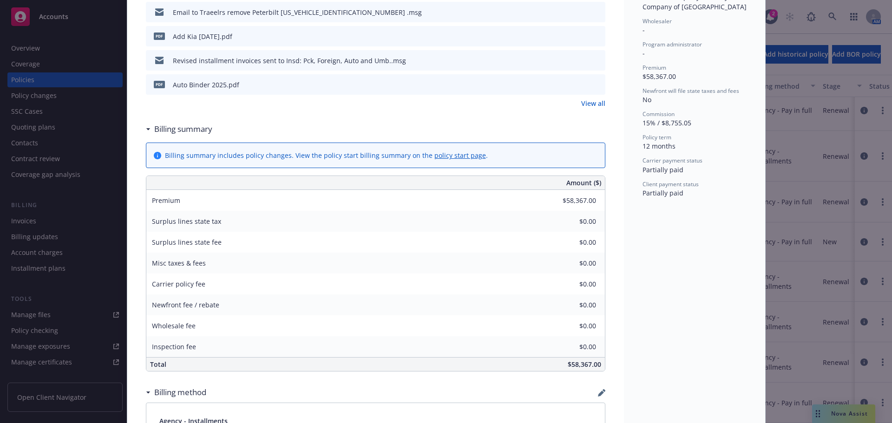
click at [165, 116] on div "Files Policy Policy Auto 2025.pdf Remove Peterbilt 1XPBD49X4LD616686 .msg Email…" at bounding box center [376, 24] width 460 height 190
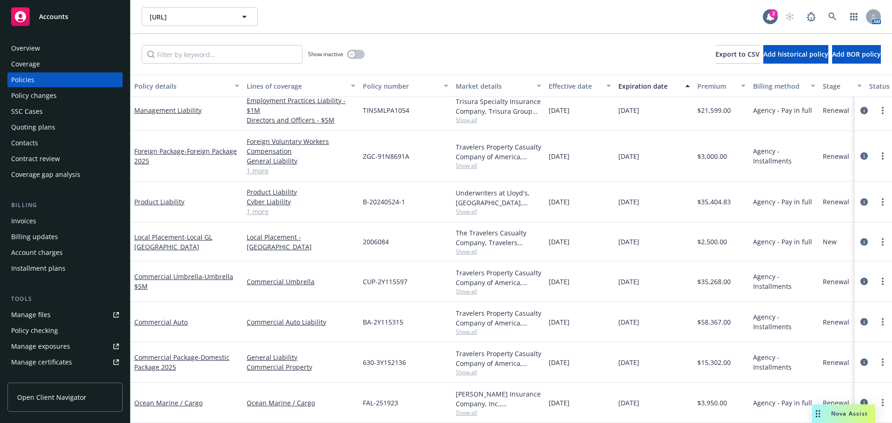
click at [79, 227] on div "Invoices" at bounding box center [65, 221] width 108 height 15
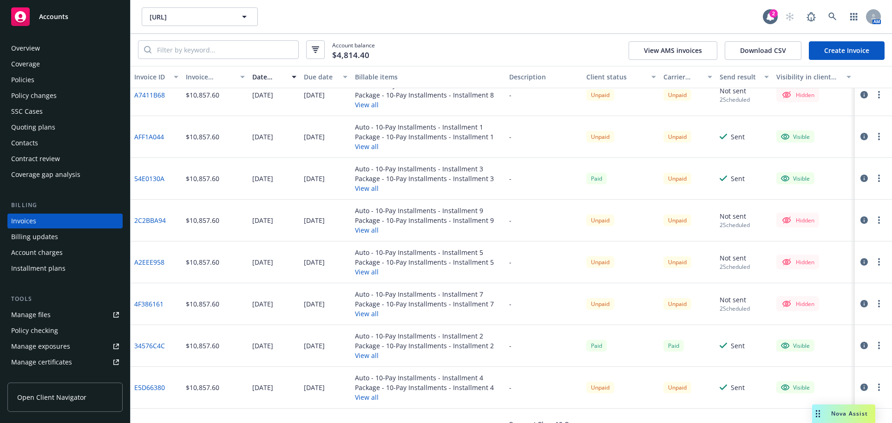
scroll to position [186, 0]
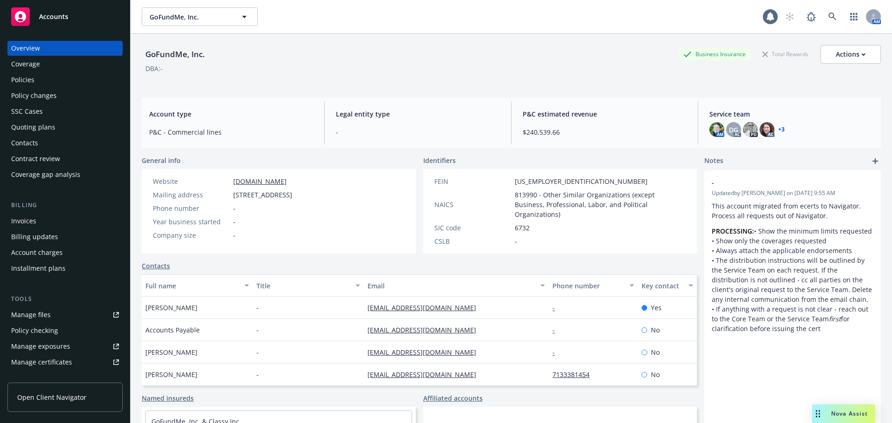
click at [78, 83] on div "Policies" at bounding box center [65, 80] width 108 height 15
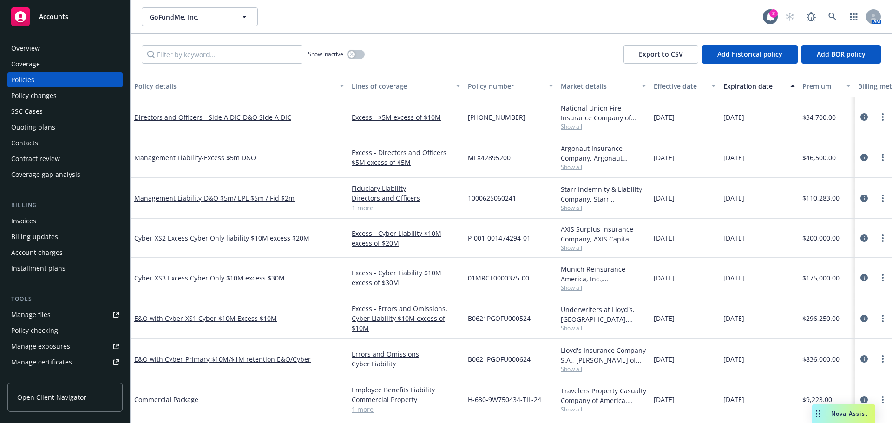
drag, startPoint x: 198, startPoint y: 85, endPoint x: 346, endPoint y: 88, distance: 147.8
click at [346, 88] on div "button" at bounding box center [343, 85] width 5 height 21
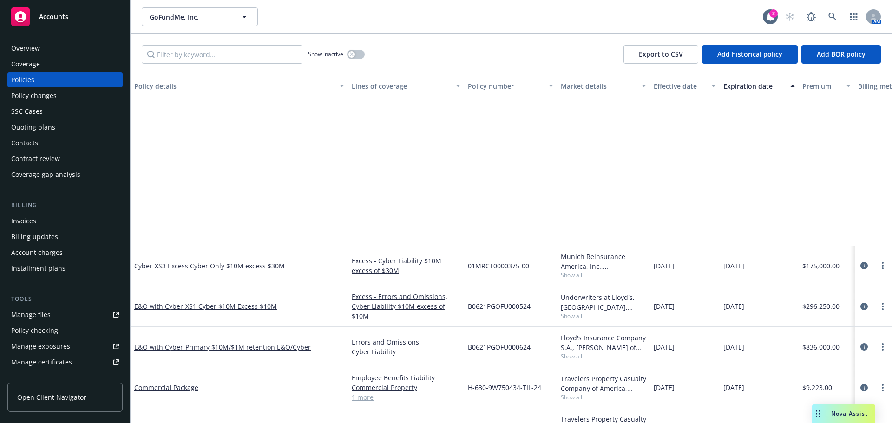
scroll to position [201, 0]
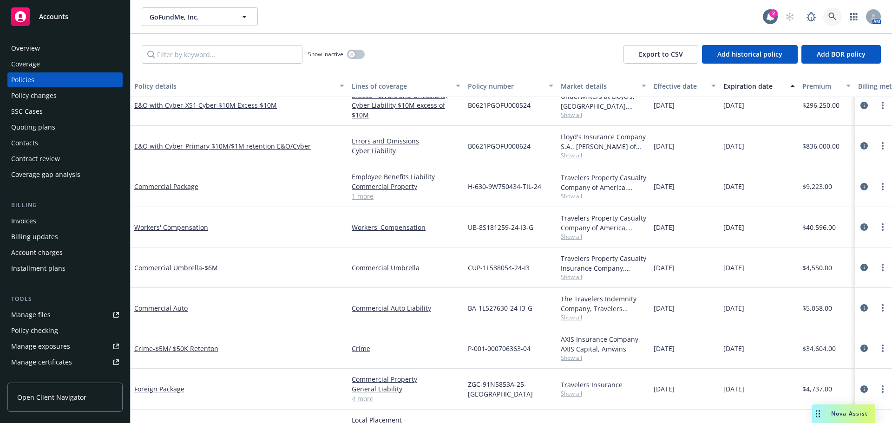
click at [829, 20] on icon at bounding box center [833, 17] width 8 height 8
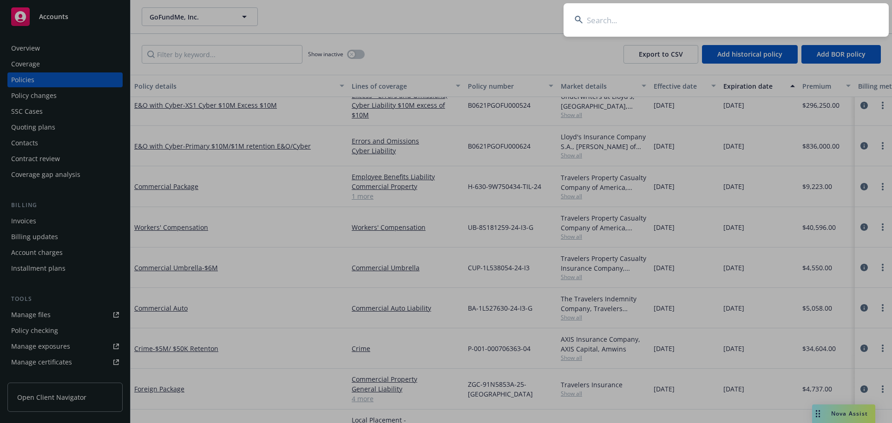
click at [686, 33] on input at bounding box center [726, 19] width 325 height 33
type input "altera"
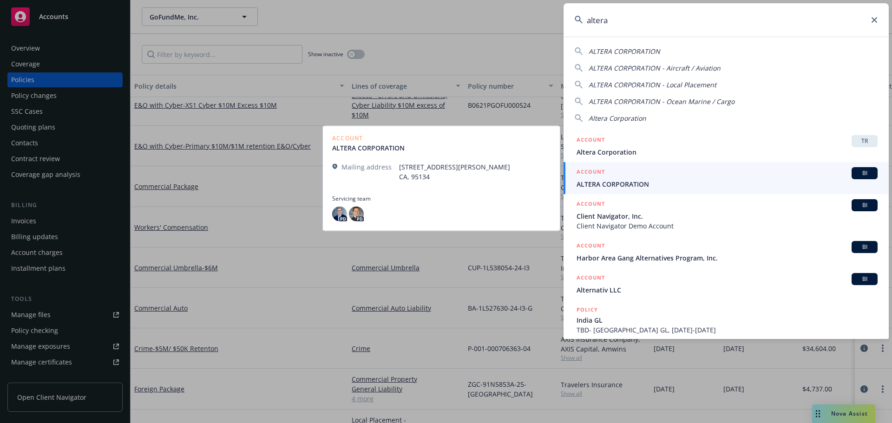
click at [638, 172] on div "ACCOUNT BI" at bounding box center [727, 173] width 301 height 12
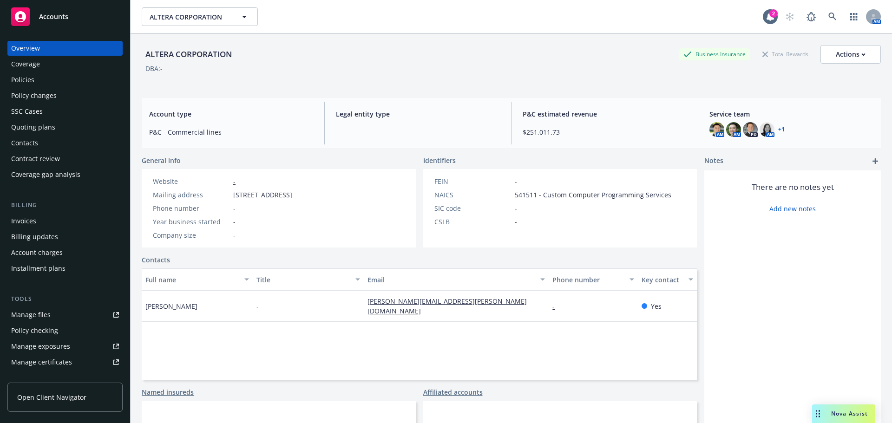
click at [72, 86] on div "Policies" at bounding box center [65, 80] width 108 height 15
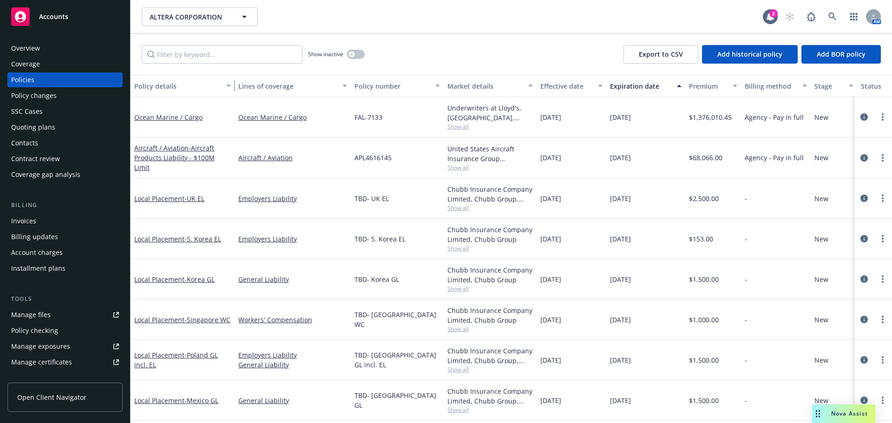
drag, startPoint x: 199, startPoint y: 86, endPoint x: 311, endPoint y: 95, distance: 112.4
click at [232, 83] on div "button" at bounding box center [230, 85] width 5 height 21
click at [87, 126] on div "Quoting plans" at bounding box center [65, 127] width 108 height 15
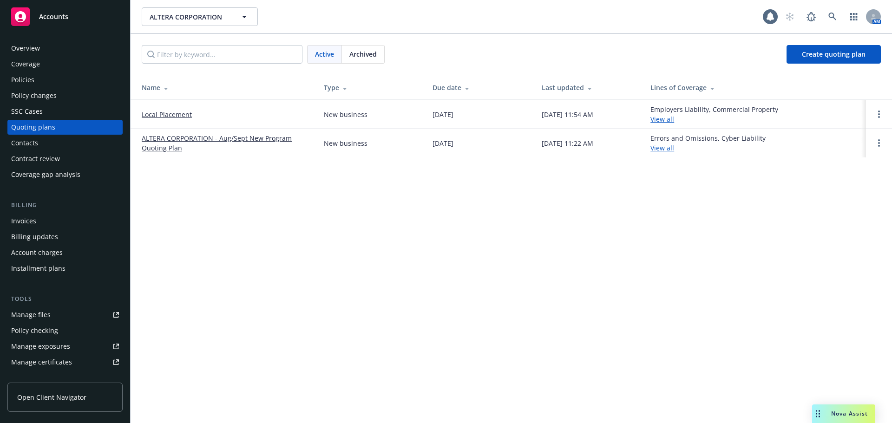
click at [179, 147] on link "ALTERA CORPORATION - Aug/Sept New Program Quoting Plan" at bounding box center [225, 143] width 167 height 20
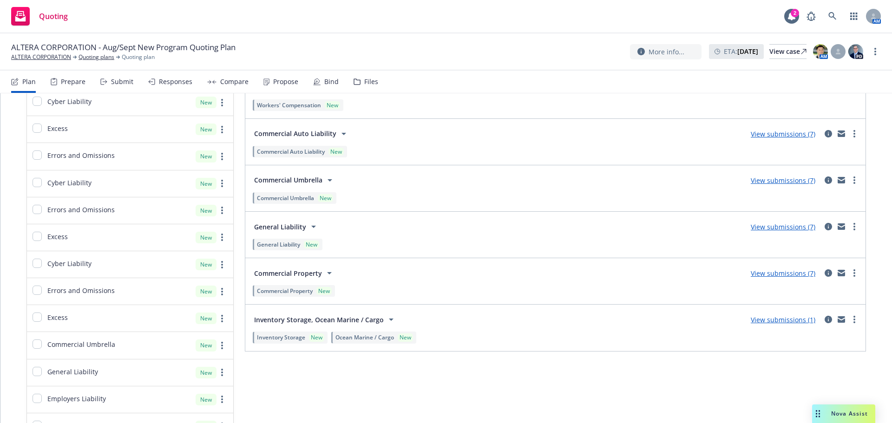
scroll to position [1209, 0]
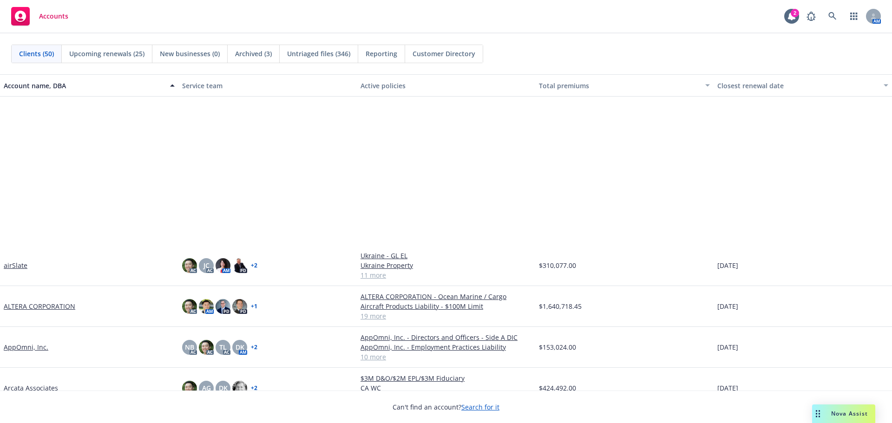
scroll to position [279, 0]
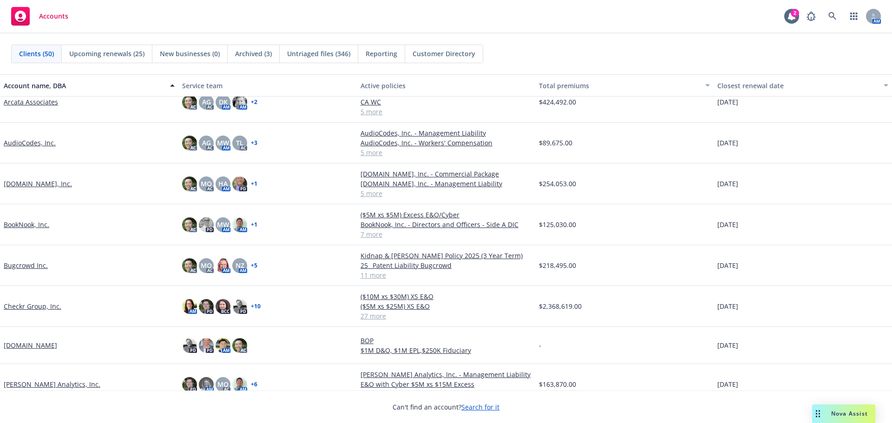
click at [23, 389] on link "Clara Analytics, Inc." at bounding box center [52, 385] width 97 height 10
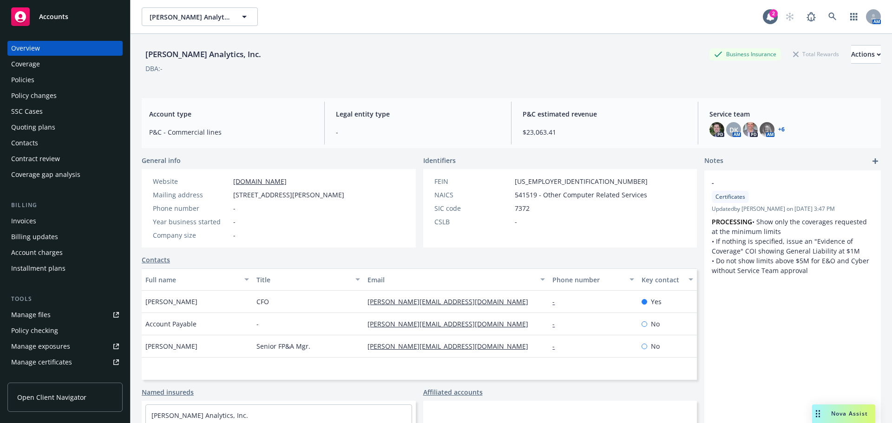
click at [95, 77] on div "Policies" at bounding box center [65, 80] width 108 height 15
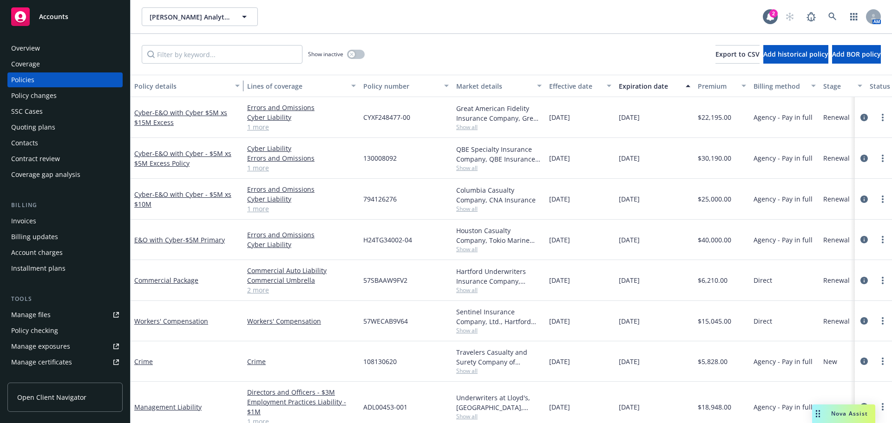
drag, startPoint x: 198, startPoint y: 85, endPoint x: 244, endPoint y: 82, distance: 45.2
click at [241, 82] on div "button" at bounding box center [239, 85] width 5 height 21
drag, startPoint x: 406, startPoint y: 320, endPoint x: 405, endPoint y: 328, distance: 8.0
click at [405, 326] on span "57WECAB9V64" at bounding box center [387, 322] width 45 height 10
click at [405, 328] on div "57WECAB9V64" at bounding box center [408, 321] width 93 height 40
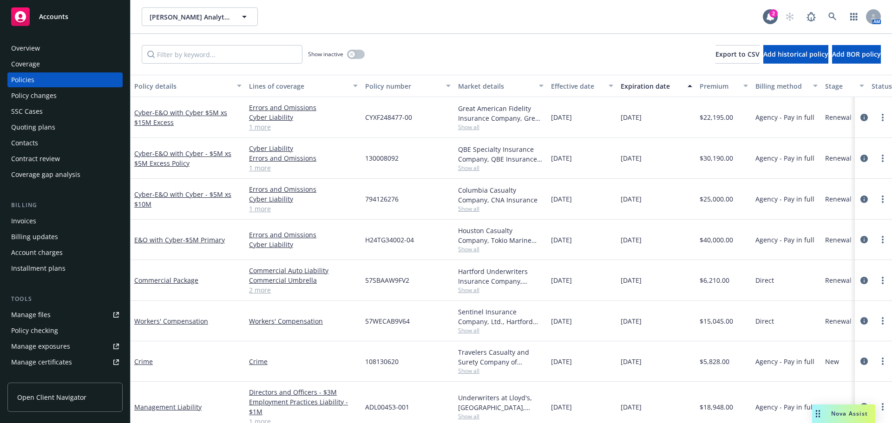
click at [396, 317] on span "57WECAB9V64" at bounding box center [387, 322] width 45 height 10
copy span "57WECAB9V64"
click at [402, 321] on span "57WECAB9V64" at bounding box center [387, 322] width 45 height 10
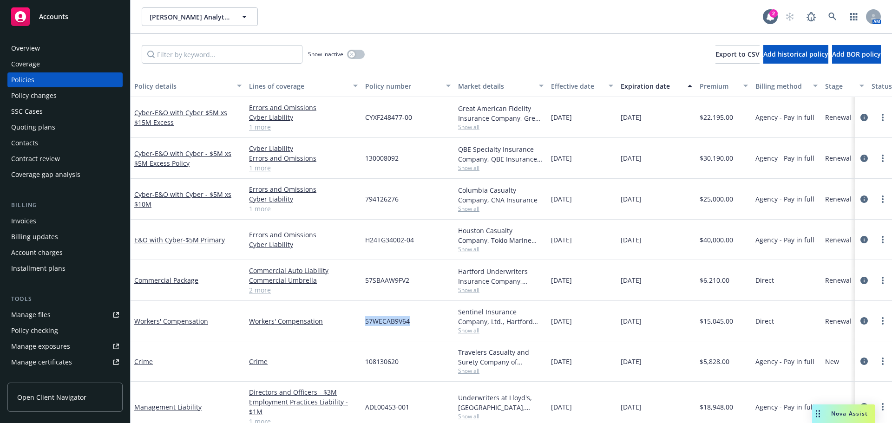
copy span "57WECAB9V64"
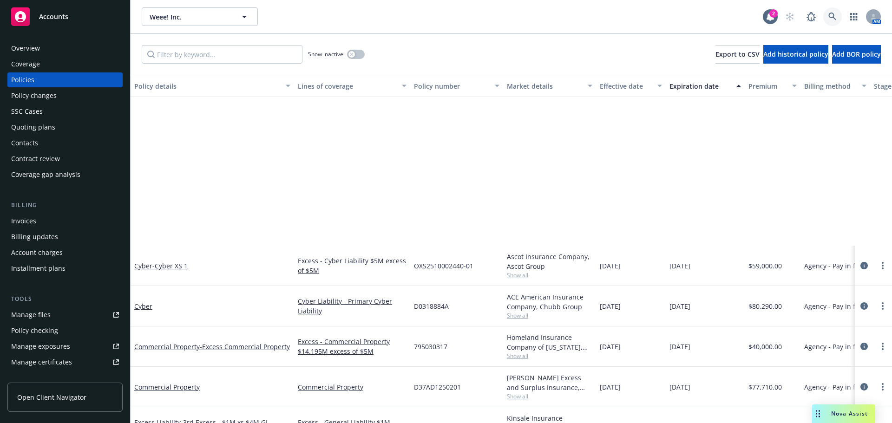
scroll to position [186, 0]
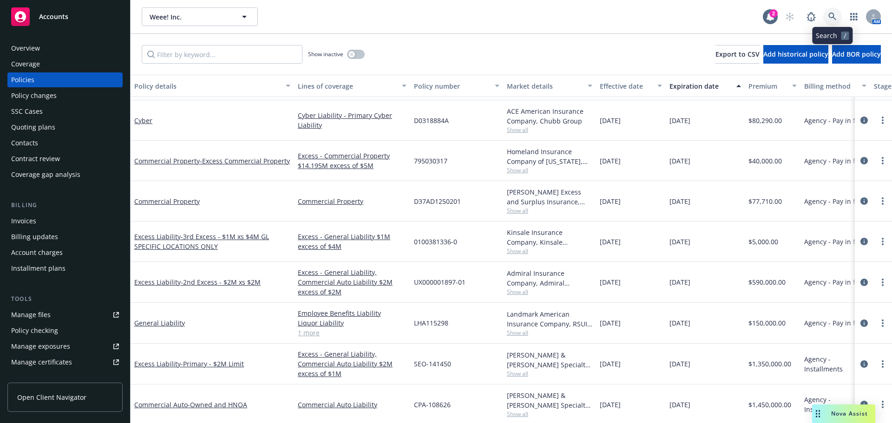
click at [828, 18] on link at bounding box center [833, 16] width 19 height 19
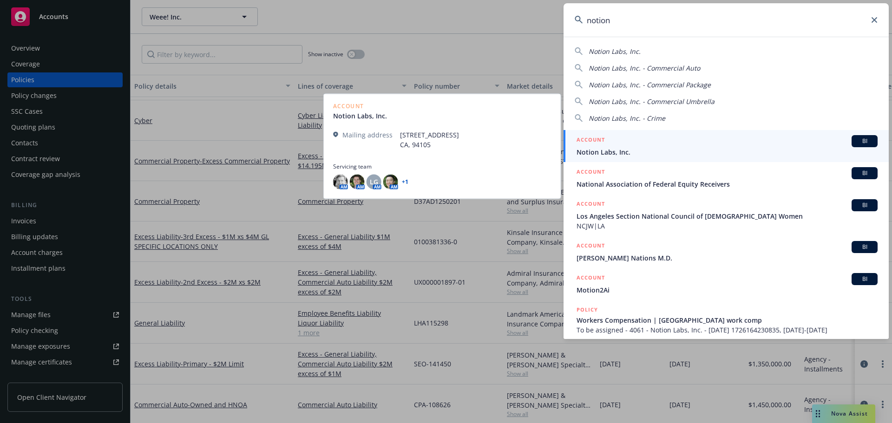
type input "notion"
click at [615, 143] on div "ACCOUNT BI" at bounding box center [727, 141] width 301 height 12
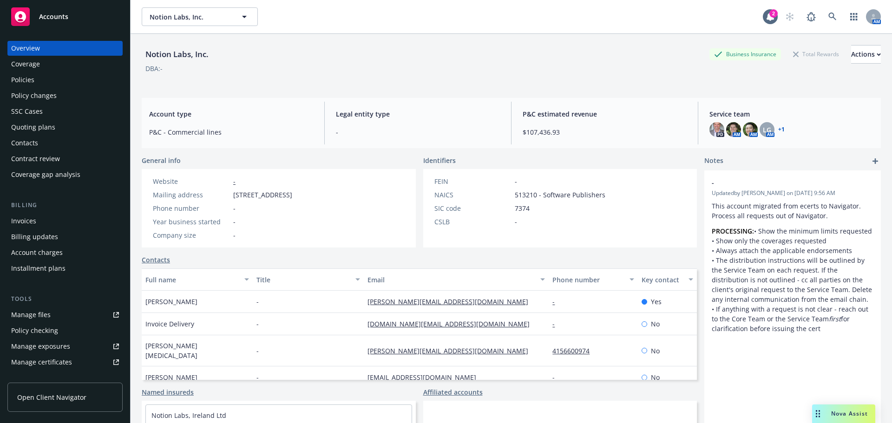
click at [91, 79] on div "Policies" at bounding box center [65, 80] width 108 height 15
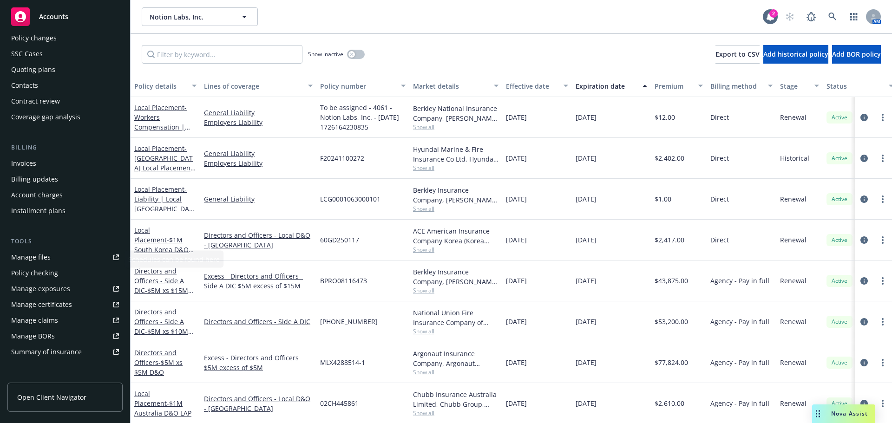
scroll to position [93, 0]
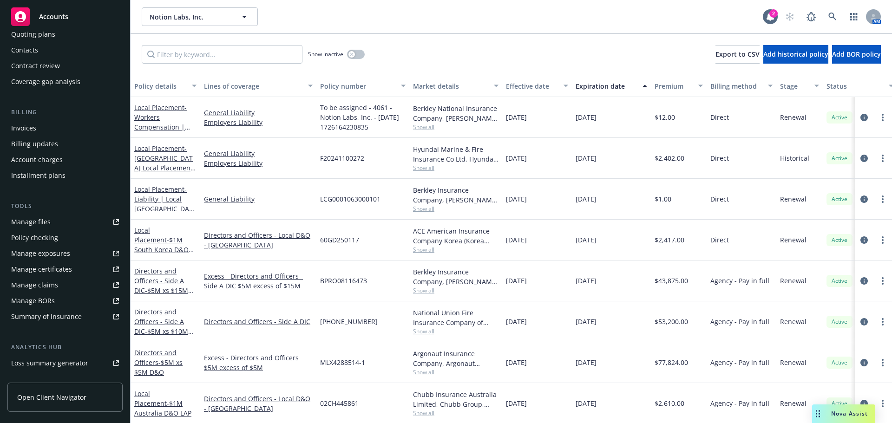
click at [73, 317] on div "Summary of insurance" at bounding box center [46, 317] width 71 height 15
click at [31, 222] on div "Manage files" at bounding box center [31, 222] width 40 height 15
click at [44, 313] on div "Summary of insurance" at bounding box center [46, 317] width 71 height 15
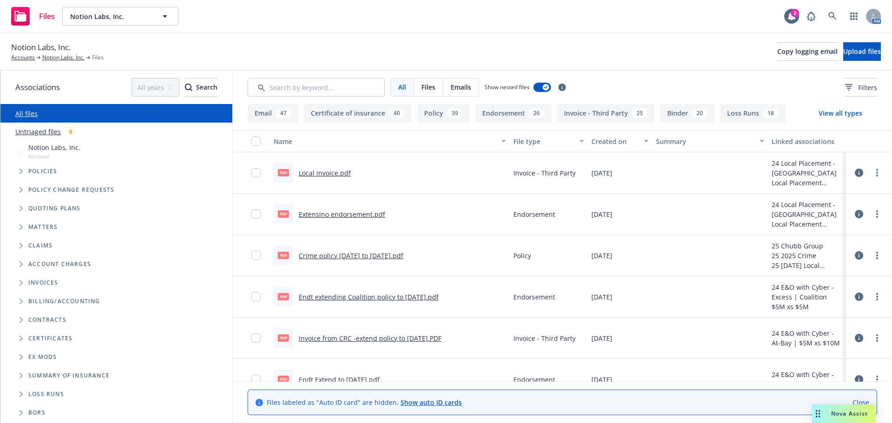
click at [18, 371] on span "Folder Tree Example" at bounding box center [20, 376] width 15 height 15
click at [40, 412] on link "2025" at bounding box center [35, 411] width 15 height 10
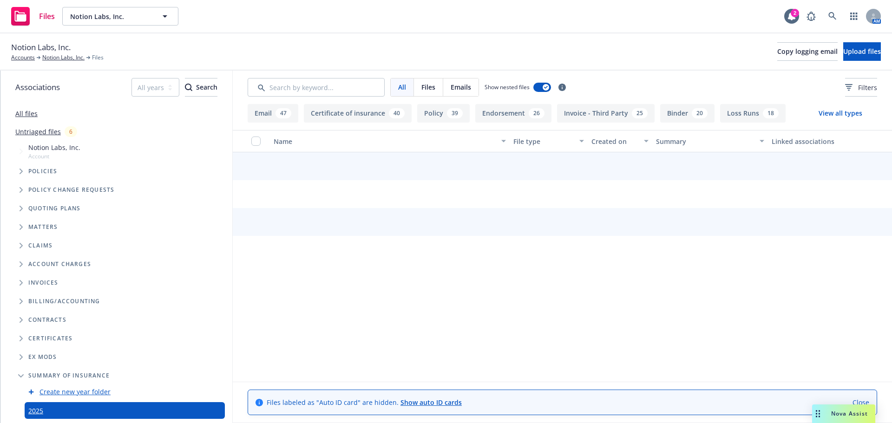
scroll to position [57, 0]
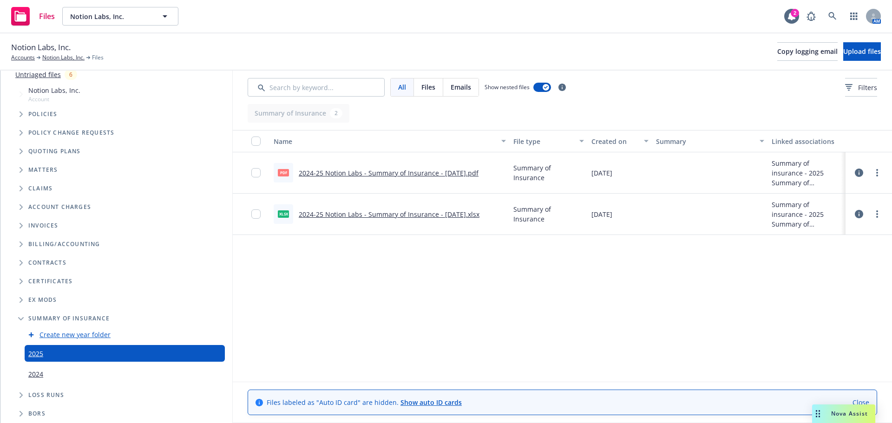
click at [860, 175] on icon at bounding box center [859, 173] width 8 height 8
click at [879, 173] on link "more" at bounding box center [877, 172] width 11 height 11
click at [851, 216] on link "Download" at bounding box center [836, 210] width 92 height 19
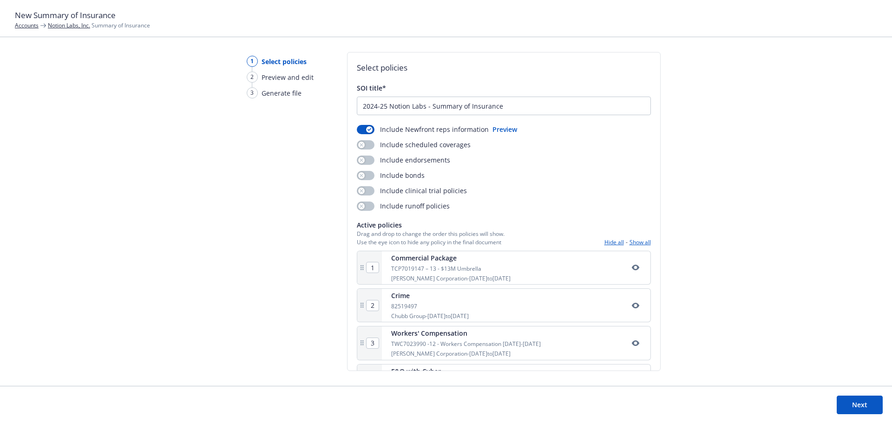
click at [845, 396] on button "Next" at bounding box center [860, 405] width 46 height 19
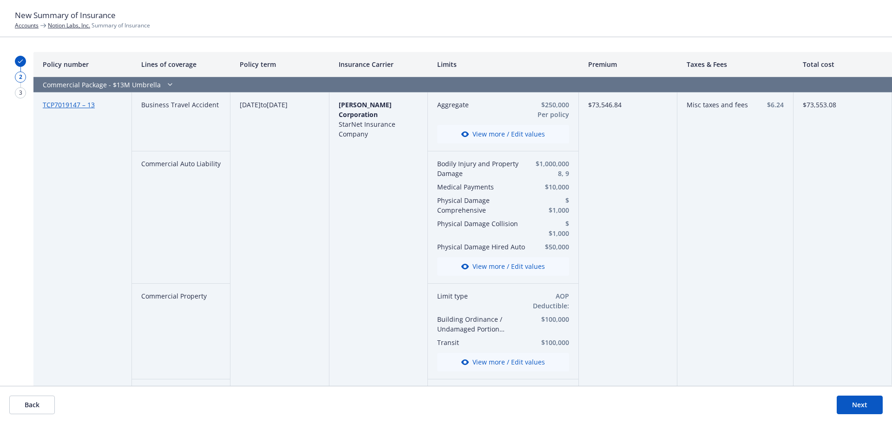
click at [508, 135] on button "View more / Edit values" at bounding box center [503, 134] width 132 height 19
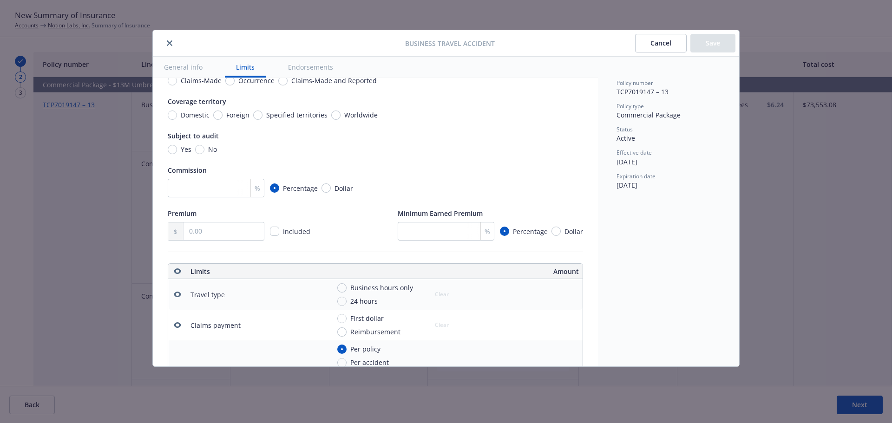
scroll to position [73, 0]
click at [166, 40] on button "close" at bounding box center [169, 43] width 11 height 11
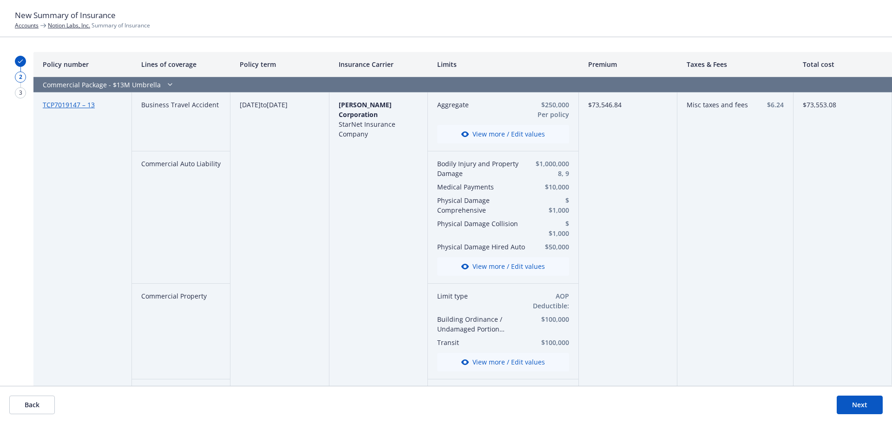
click at [40, 408] on button "Back" at bounding box center [32, 405] width 46 height 19
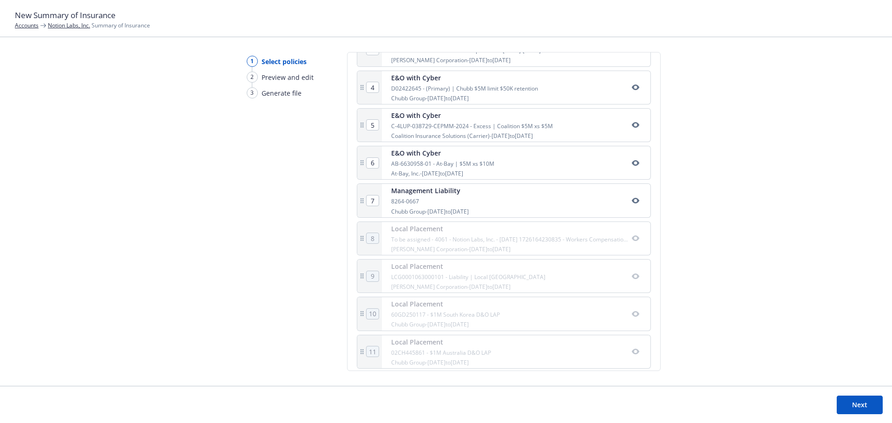
scroll to position [415, 0]
